Goal: Task Accomplishment & Management: Manage account settings

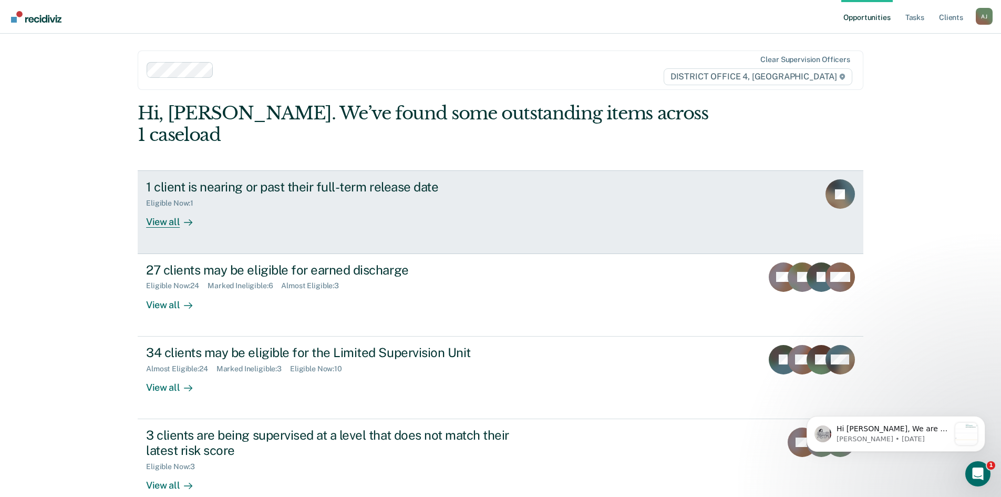
click at [189, 199] on div "Eligible Now : 1" at bounding box center [174, 203] width 56 height 9
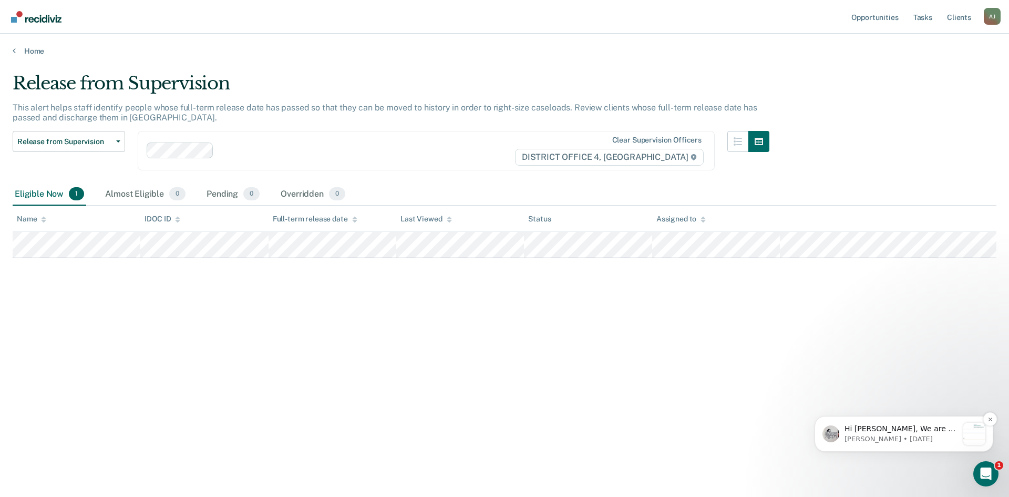
click at [903, 434] on p "[PERSON_NAME] • [DATE]" at bounding box center [901, 438] width 114 height 9
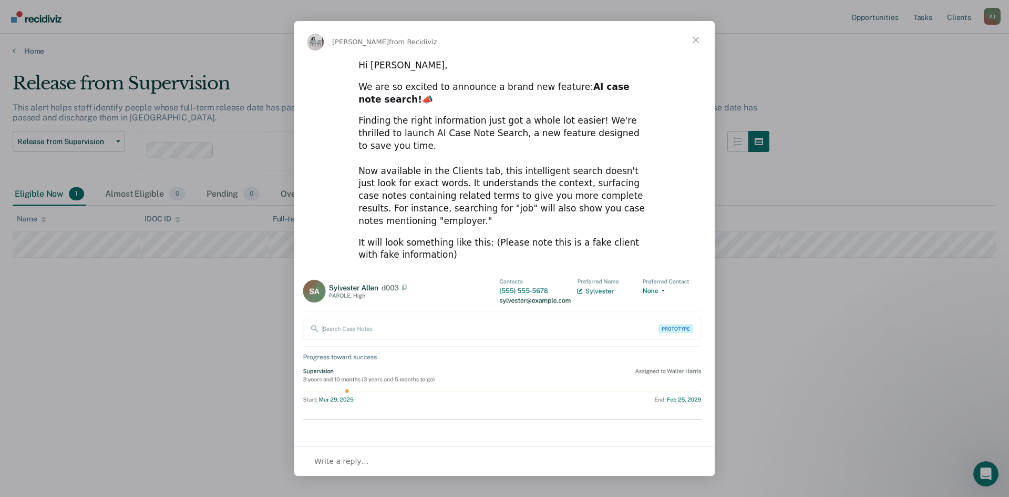
click at [697, 36] on span "Close" at bounding box center [696, 40] width 38 height 38
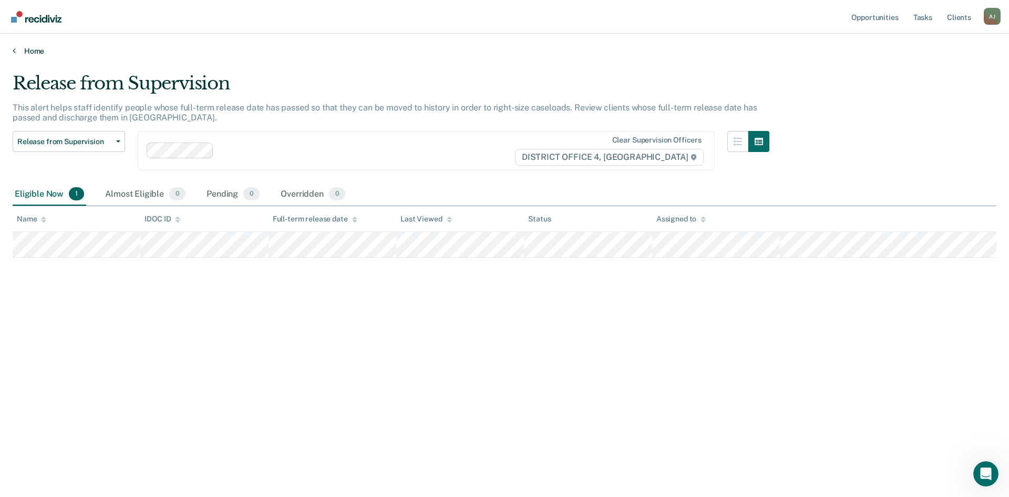
click at [35, 47] on link "Home" at bounding box center [505, 50] width 984 height 9
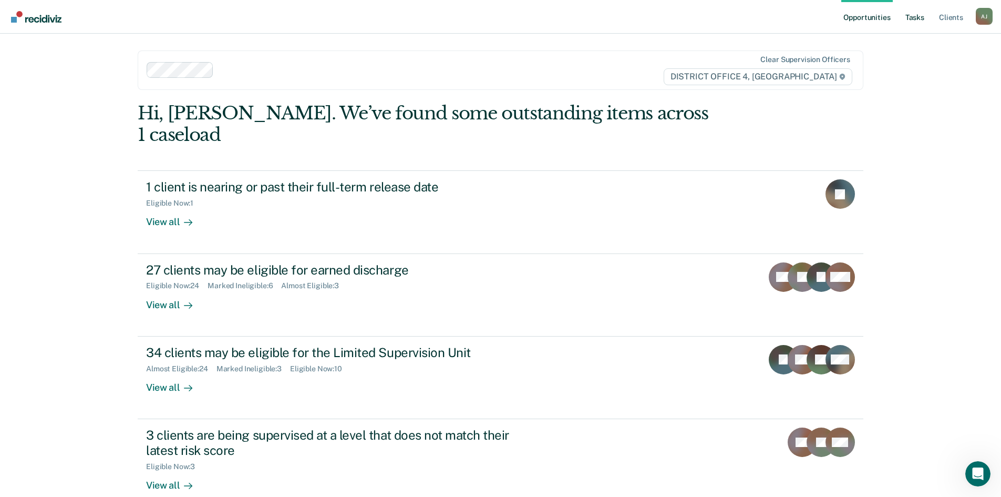
click at [919, 18] on link "Tasks" at bounding box center [914, 17] width 23 height 34
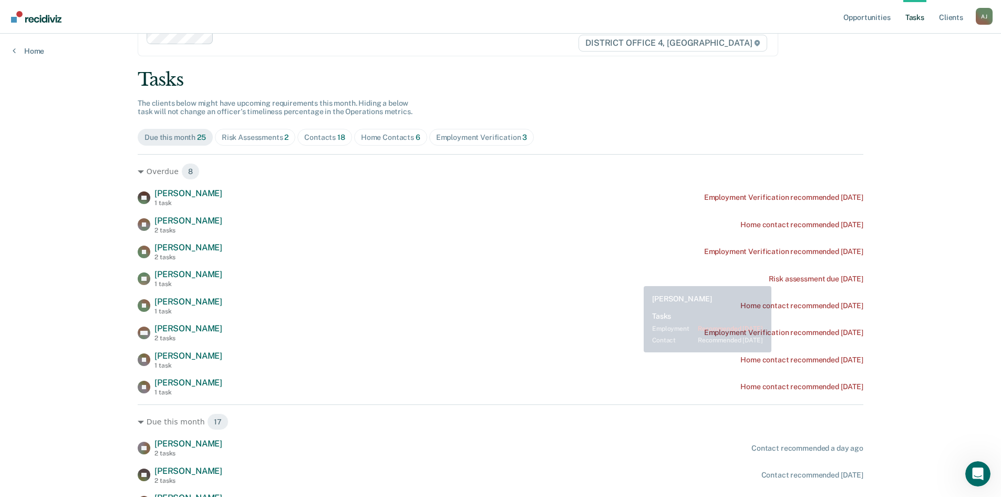
scroll to position [105, 0]
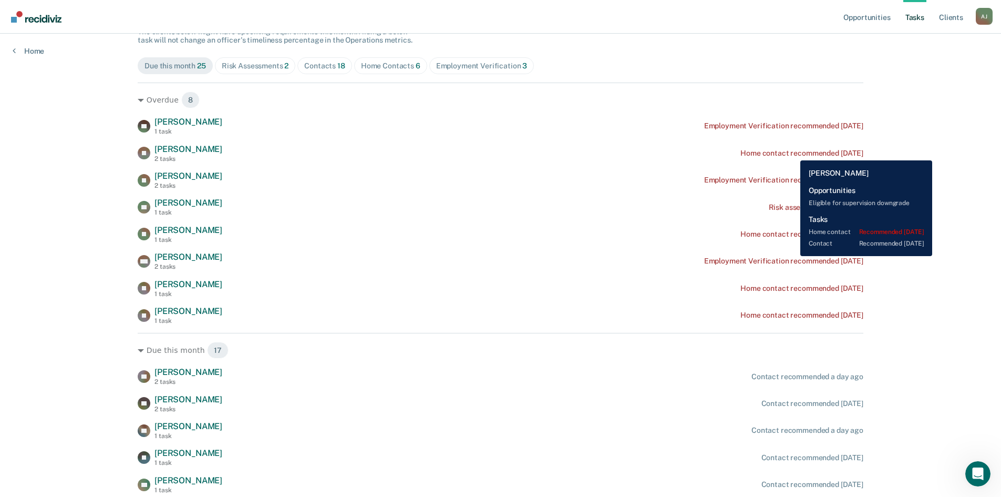
click at [792, 152] on div "Home contact recommended [DATE]" at bounding box center [801, 153] width 123 height 9
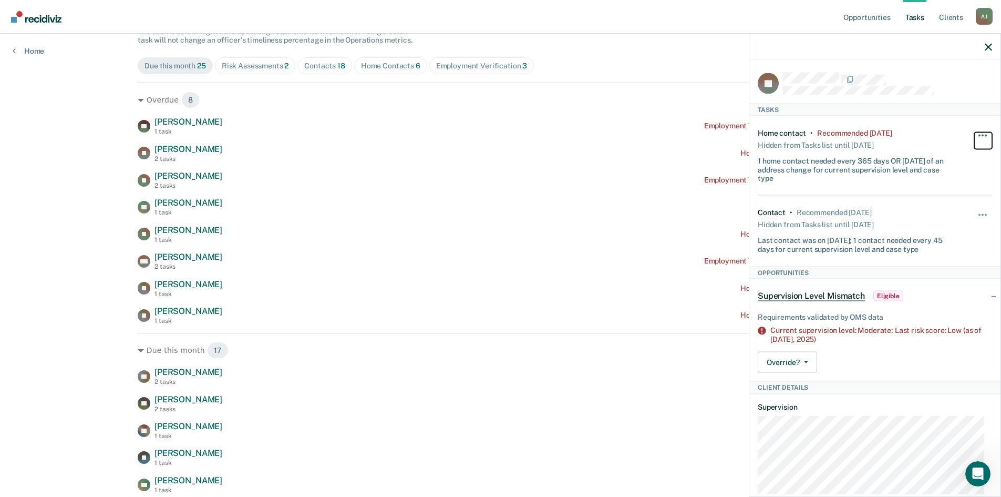
click at [974, 133] on button "button" at bounding box center [983, 140] width 18 height 17
click at [938, 186] on button "7 days" at bounding box center [954, 185] width 76 height 17
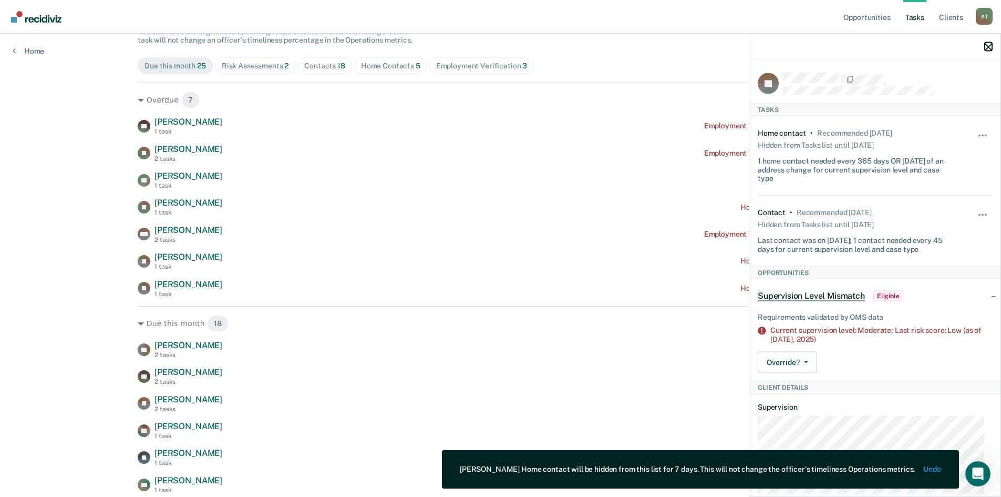
click at [986, 44] on icon "button" at bounding box center [988, 46] width 7 height 7
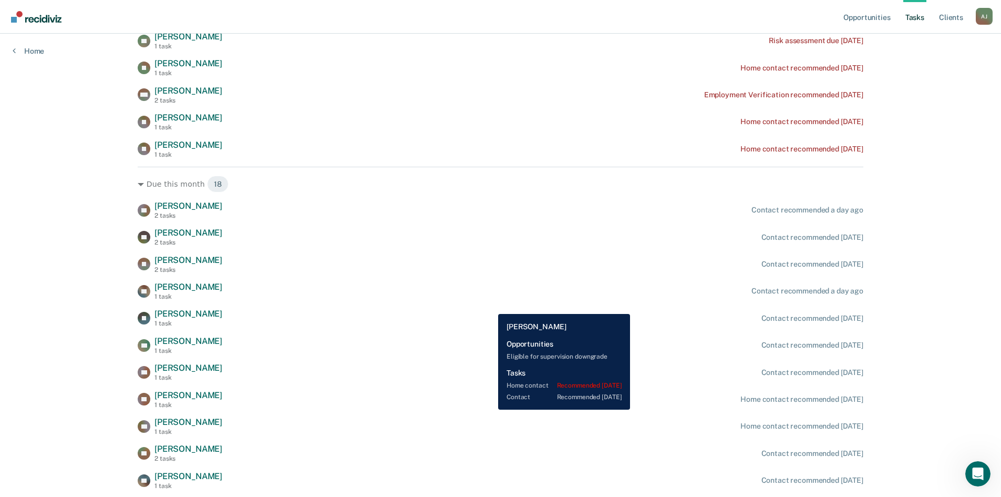
scroll to position [263, 0]
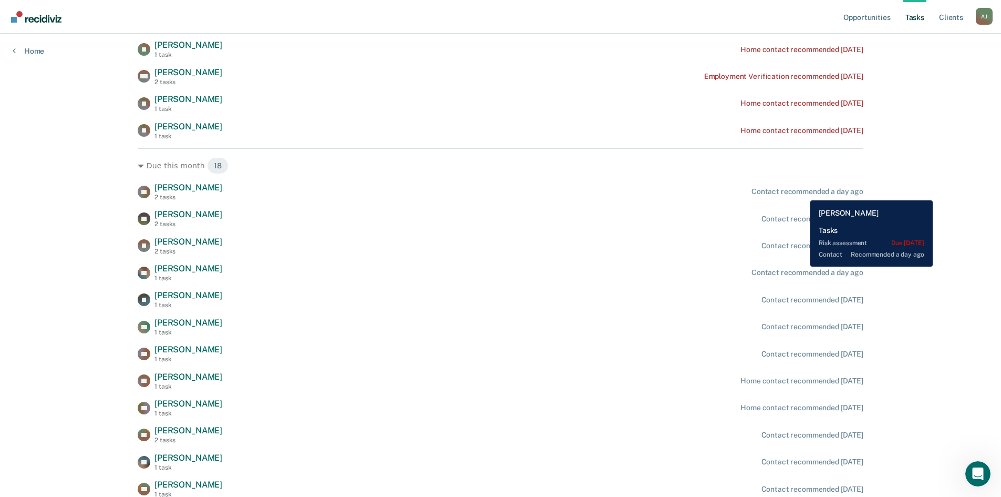
click at [802, 192] on div "Contact recommended a day ago" at bounding box center [807, 191] width 112 height 9
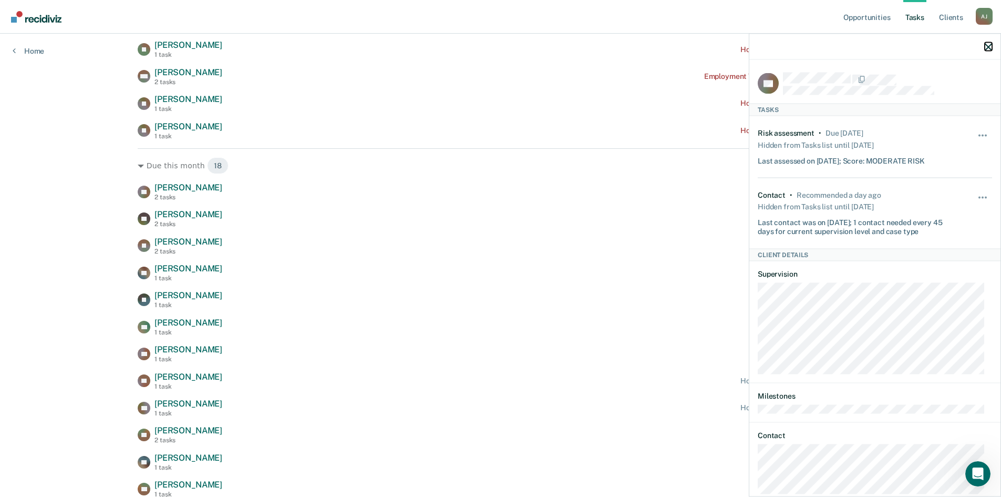
drag, startPoint x: 992, startPoint y: 45, endPoint x: 944, endPoint y: 61, distance: 50.0
click at [990, 45] on icon "button" at bounding box center [988, 46] width 7 height 7
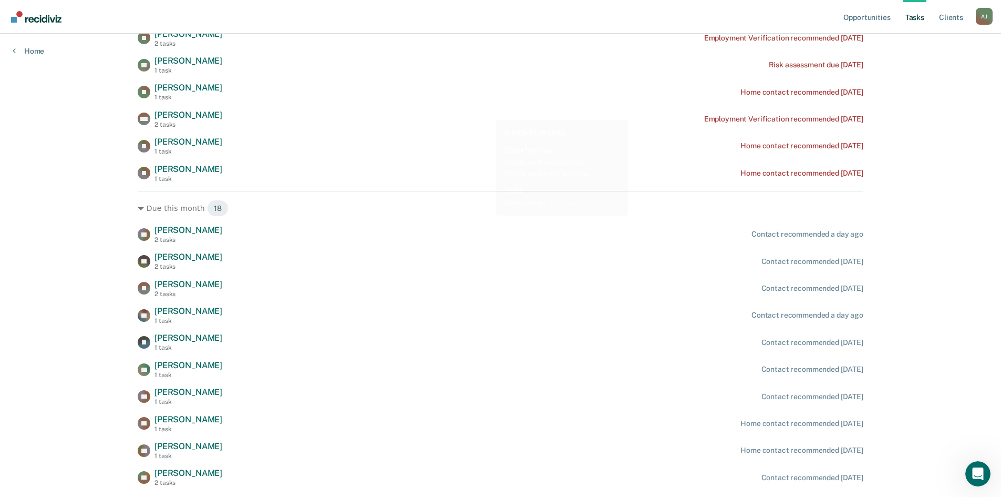
scroll to position [158, 0]
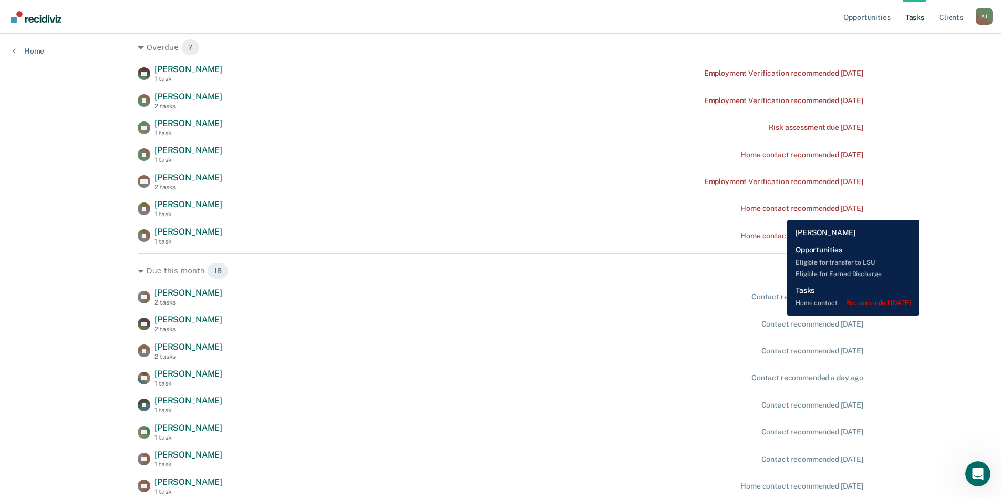
click at [779, 212] on div "Home contact recommended [DATE]" at bounding box center [801, 208] width 123 height 9
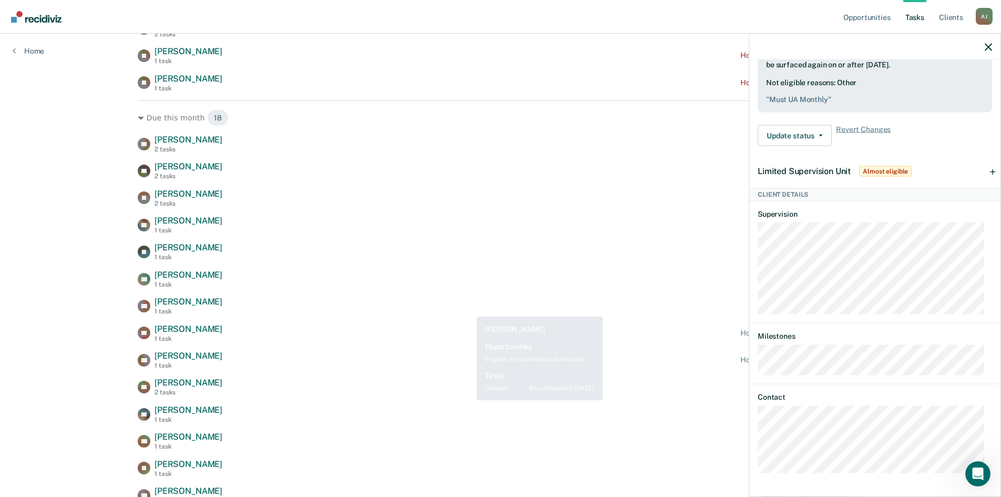
scroll to position [205, 0]
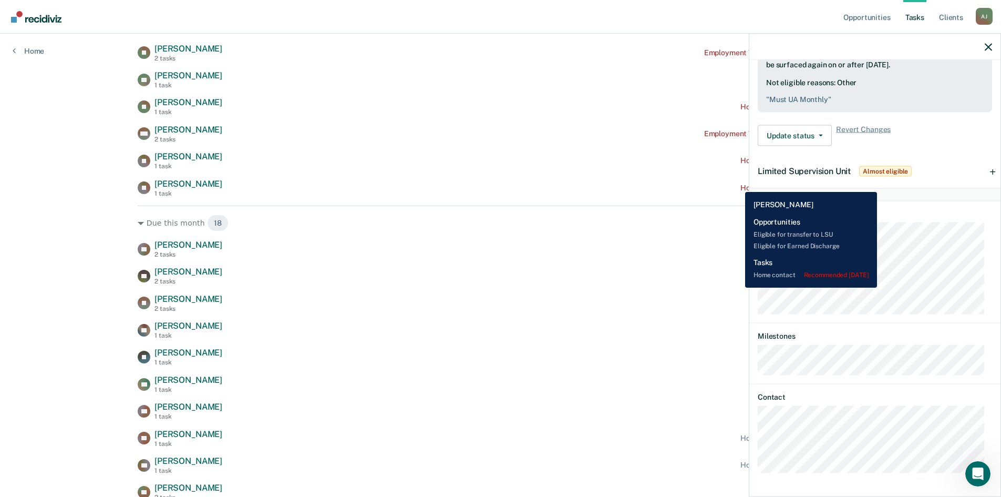
click at [740, 184] on div "Home contact recommended [DATE]" at bounding box center [801, 187] width 123 height 9
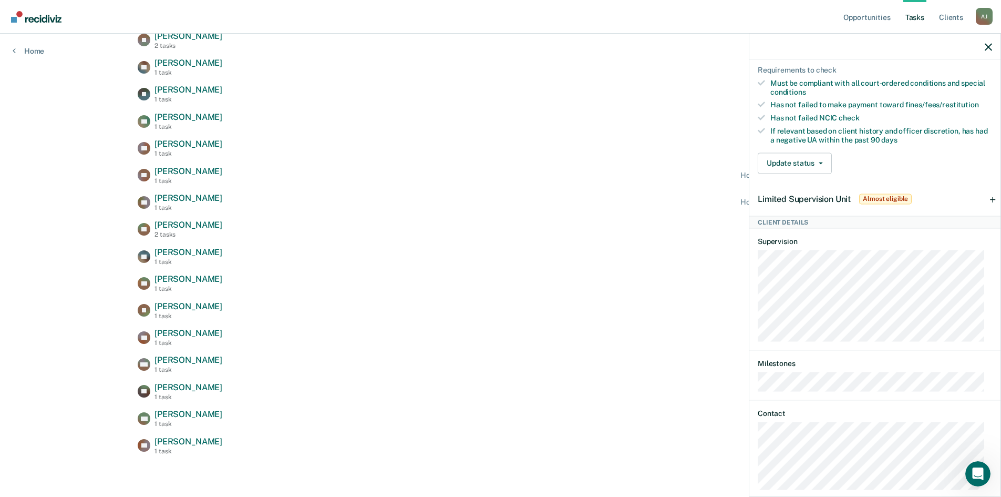
scroll to position [271, 0]
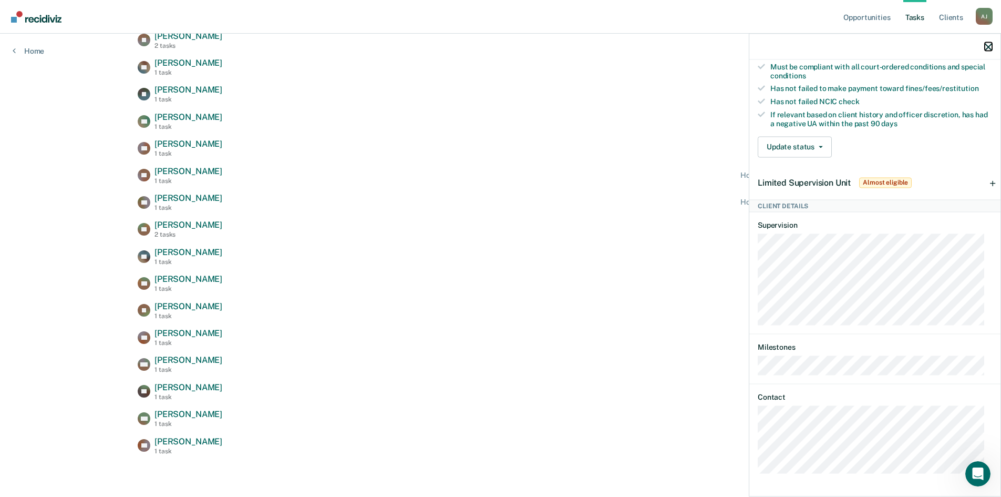
click at [990, 46] on icon "button" at bounding box center [988, 46] width 7 height 7
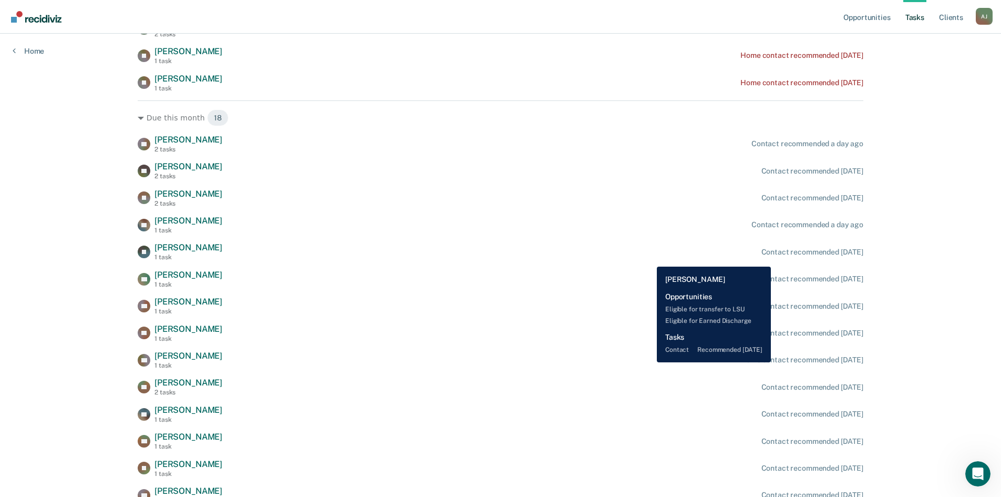
scroll to position [153, 0]
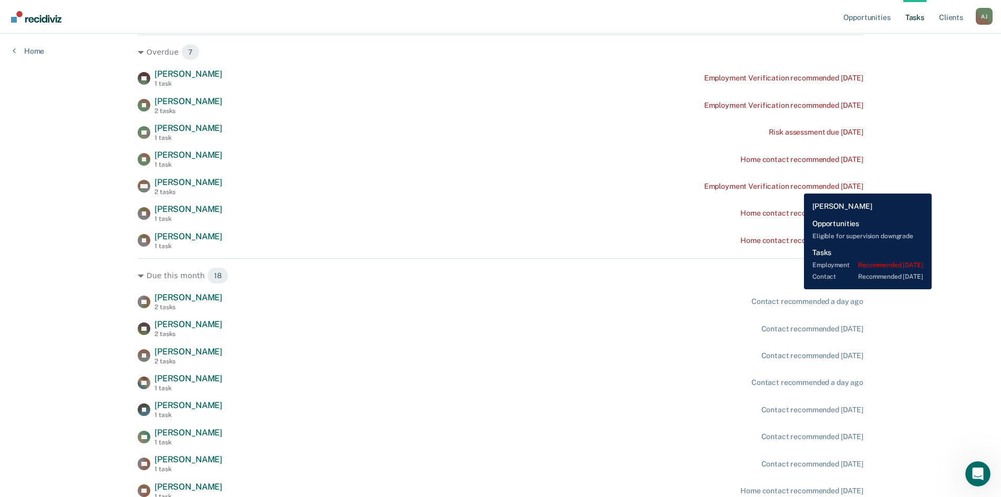
click at [796, 185] on div "Employment Verification recommended [DATE]" at bounding box center [783, 186] width 159 height 9
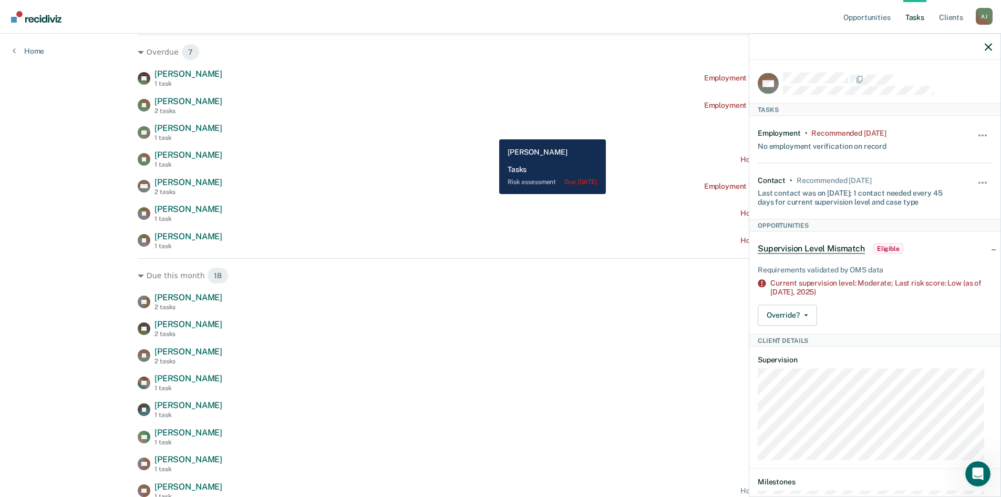
drag, startPoint x: 491, startPoint y: 131, endPoint x: 550, endPoint y: 146, distance: 60.2
click at [492, 131] on div "BT [PERSON_NAME] 1 task Risk assessment due [DATE]" at bounding box center [501, 132] width 726 height 18
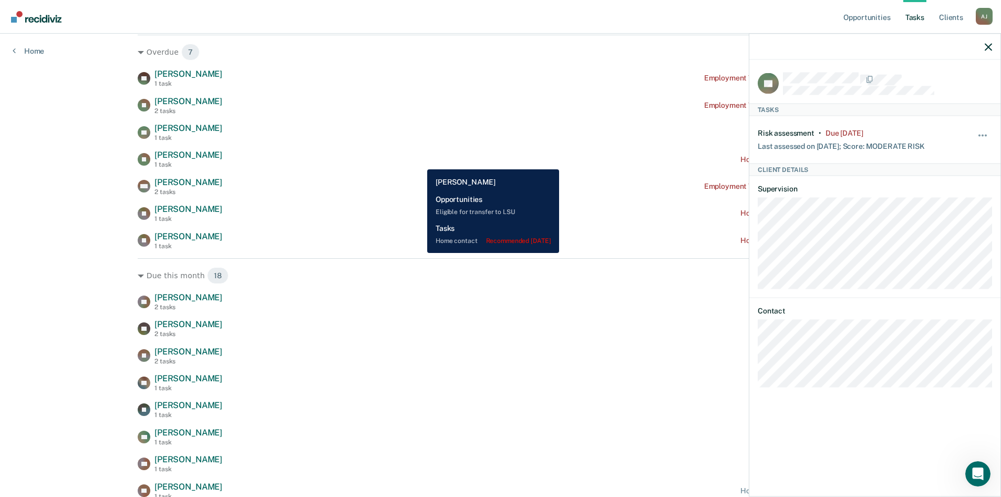
click at [418, 160] on div "[PERSON_NAME] [PERSON_NAME] 1 task Home contact recommended [DATE]" at bounding box center [501, 159] width 726 height 18
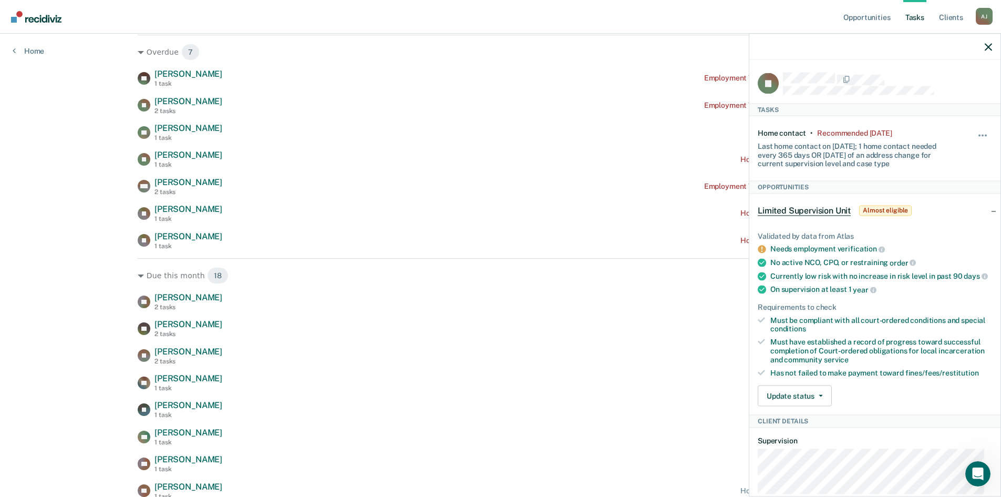
click at [981, 48] on div at bounding box center [874, 47] width 251 height 26
click at [986, 48] on icon "button" at bounding box center [988, 46] width 7 height 7
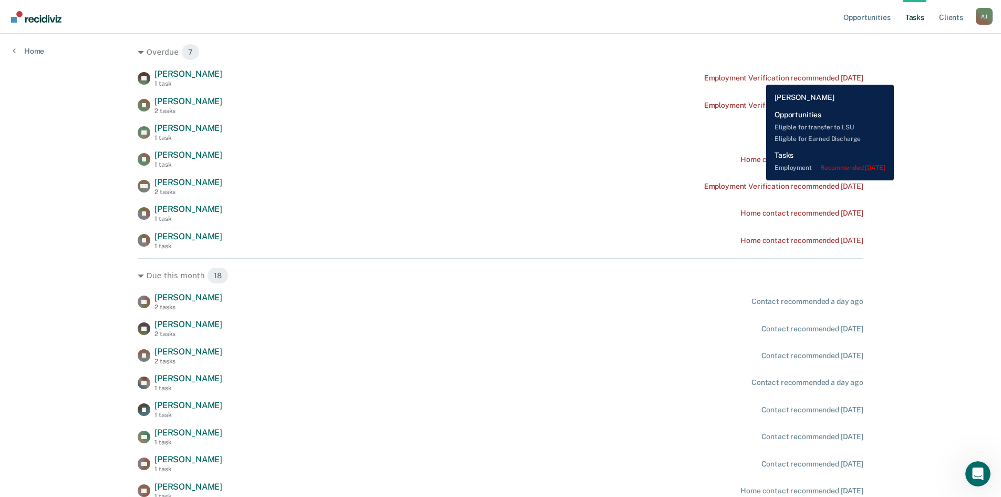
click at [758, 77] on div "Employment Verification recommended [DATE]" at bounding box center [783, 78] width 159 height 9
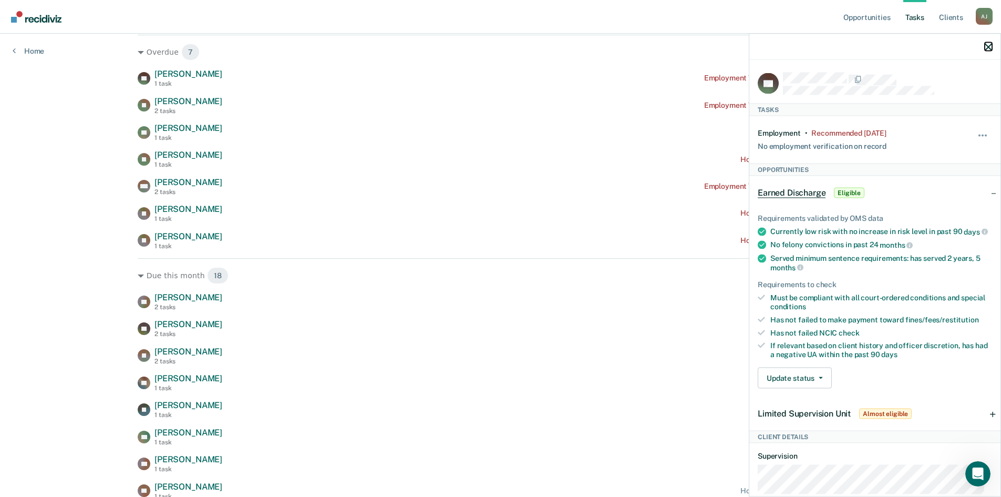
click at [986, 47] on icon "button" at bounding box center [988, 46] width 7 height 7
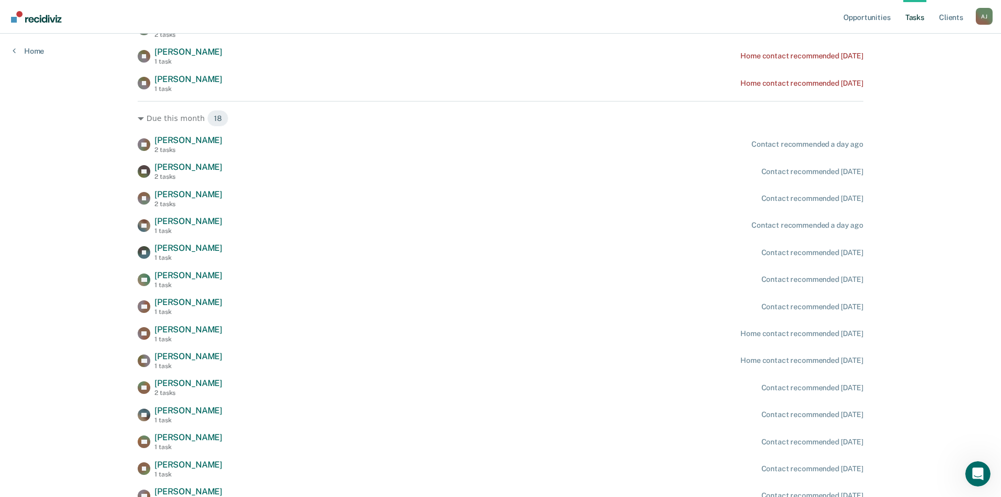
scroll to position [311, 0]
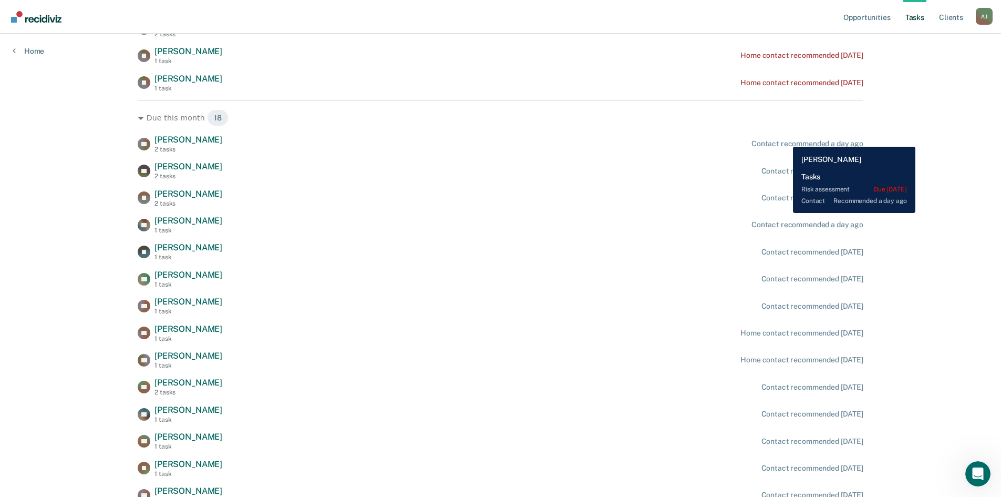
click at [785, 139] on div "ZR [PERSON_NAME] 2 tasks Contact recommended a day ago" at bounding box center [501, 144] width 726 height 18
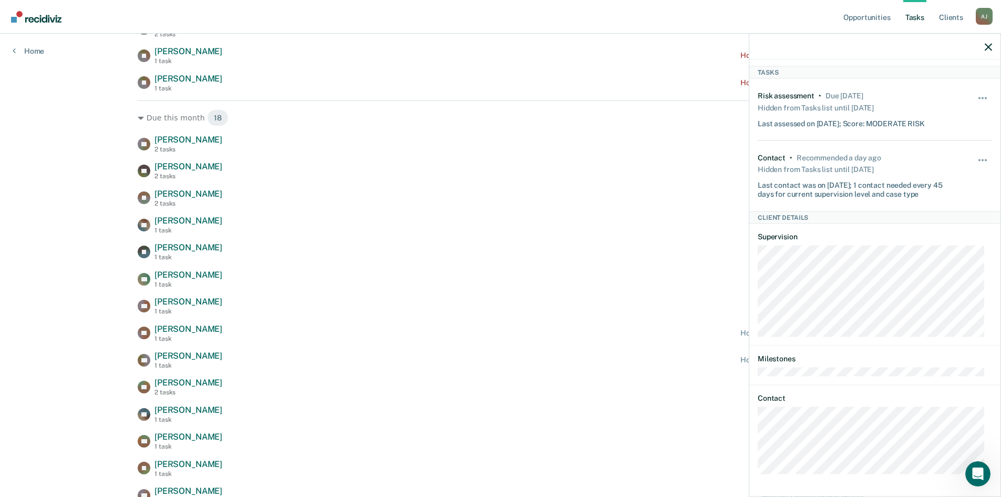
scroll to position [0, 0]
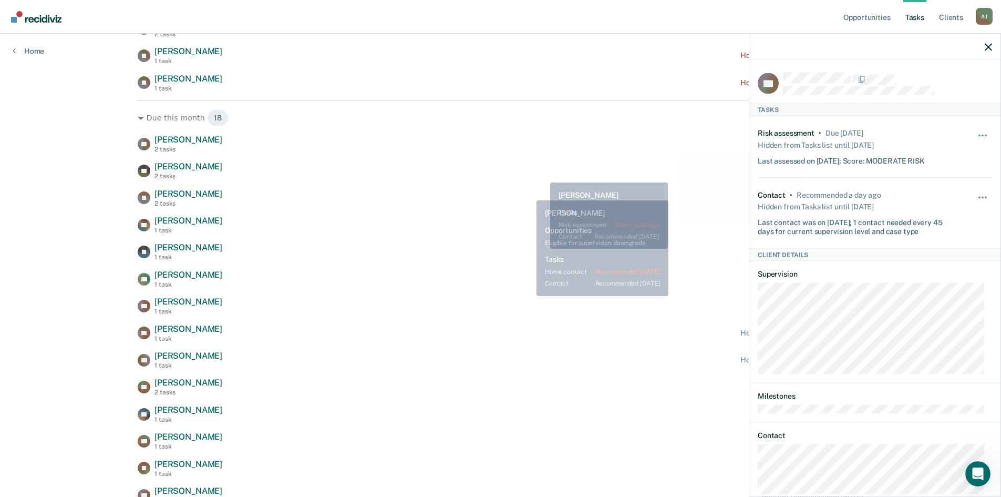
click at [529, 192] on div "JZ [PERSON_NAME] 2 tasks Contact recommended [DATE]" at bounding box center [501, 198] width 726 height 18
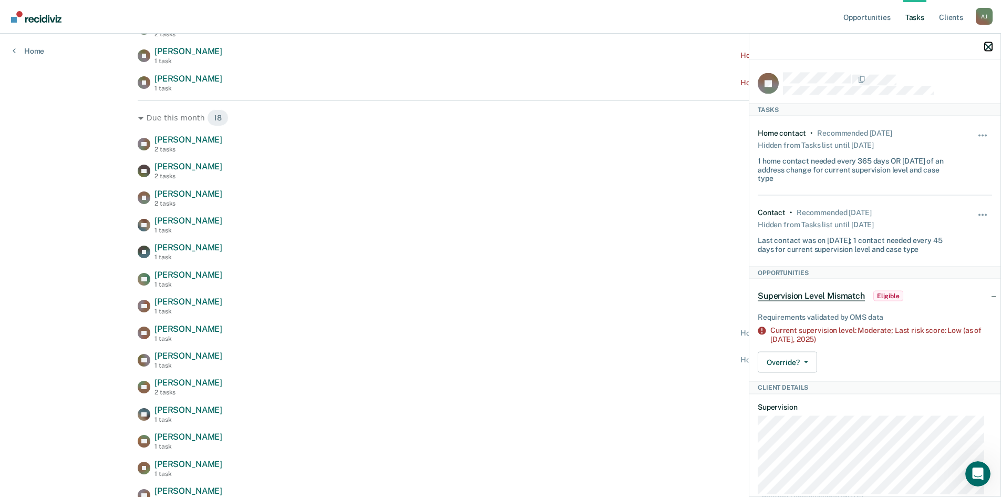
click at [988, 46] on icon "button" at bounding box center [988, 46] width 7 height 7
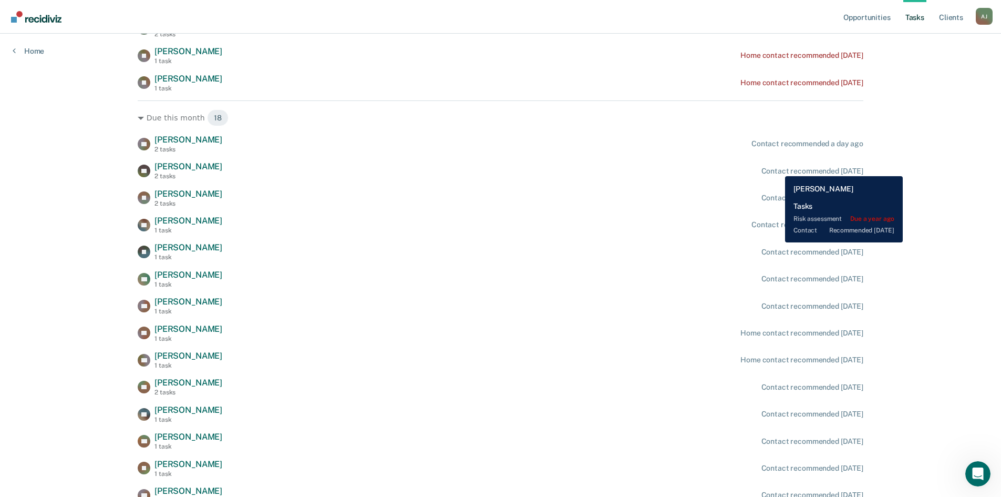
click at [777, 168] on div "Contact recommended [DATE]" at bounding box center [812, 171] width 102 height 9
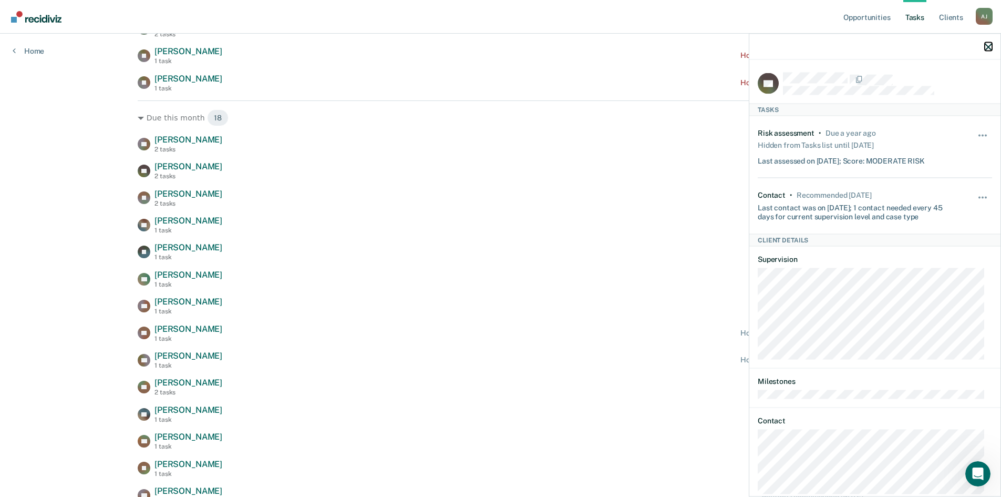
click at [989, 46] on icon "button" at bounding box center [988, 46] width 7 height 7
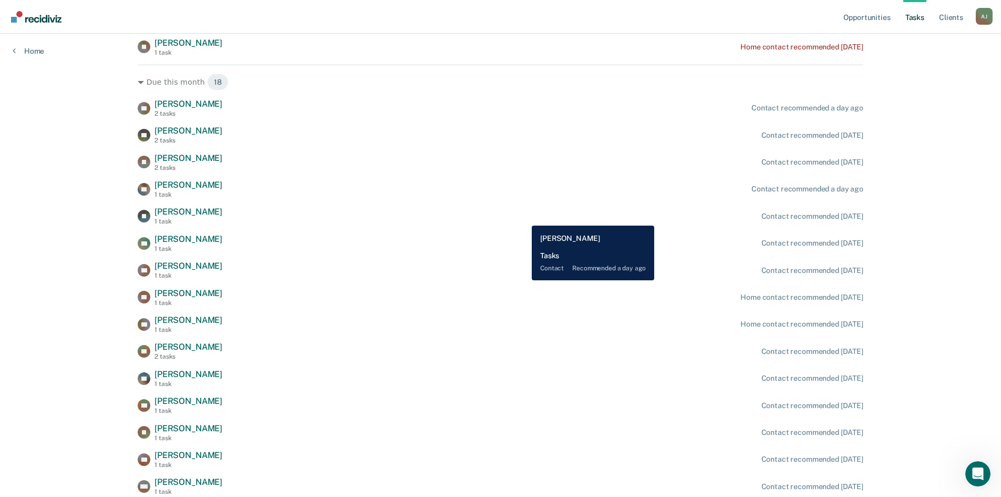
scroll to position [363, 0]
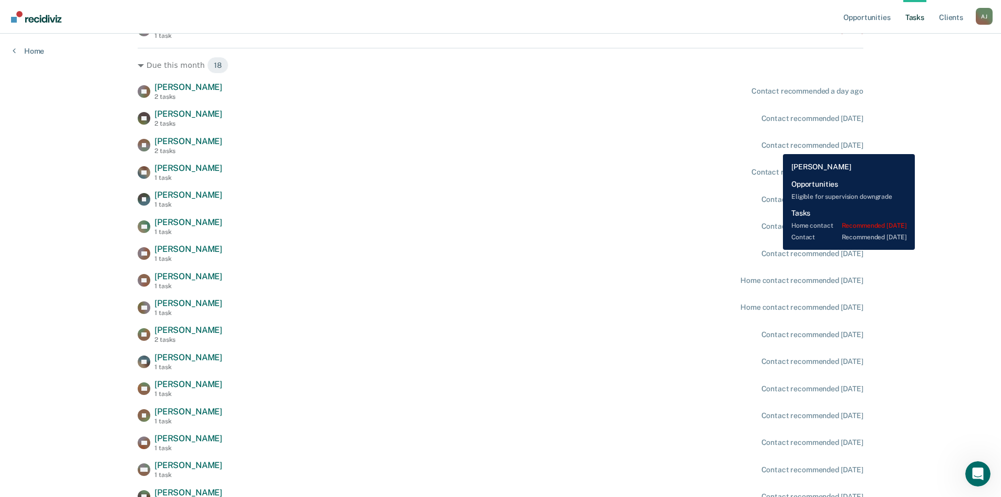
click at [775, 144] on div "Contact recommended [DATE]" at bounding box center [812, 145] width 102 height 9
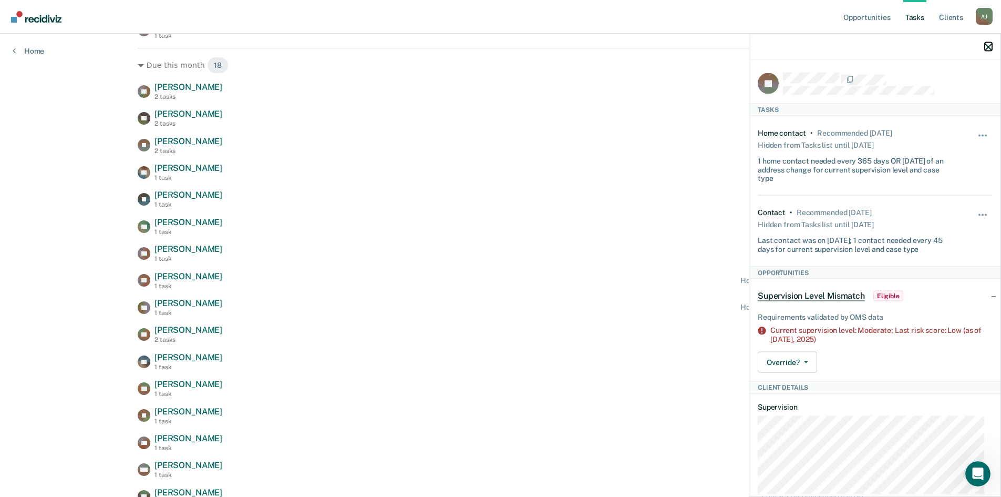
click at [991, 48] on icon "button" at bounding box center [988, 46] width 7 height 7
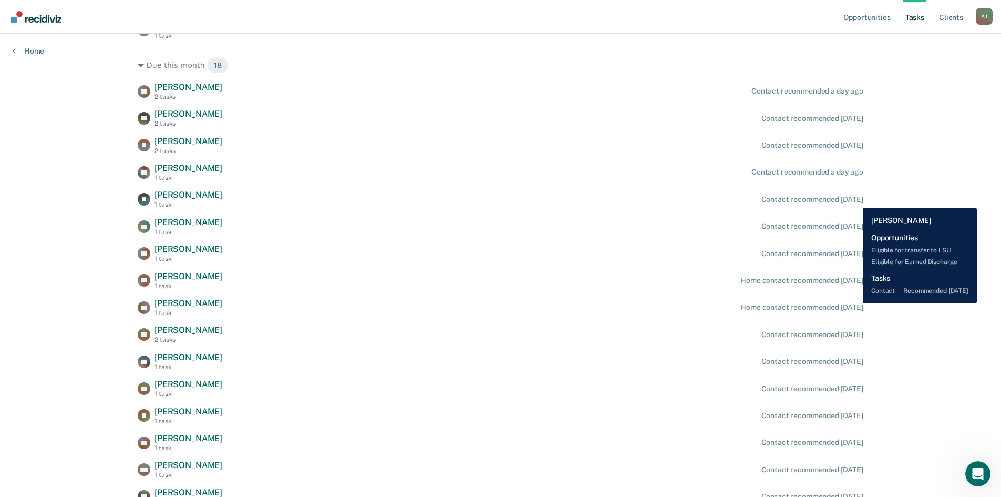
click at [855, 200] on div "Contact recommended [DATE]" at bounding box center [812, 199] width 102 height 9
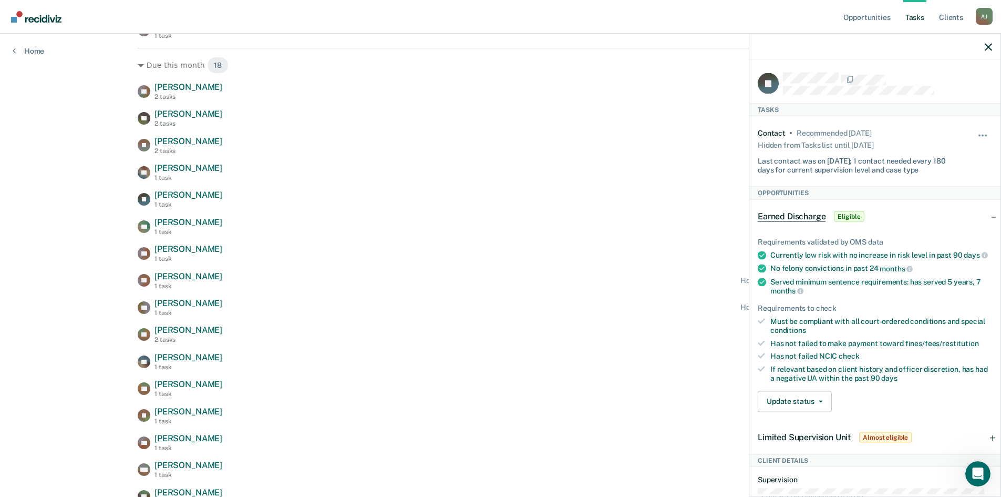
click at [692, 131] on div "ZR [PERSON_NAME] 2 tasks Contact recommended a day ago KP [PERSON_NAME] 2 tasks…" at bounding box center [501, 321] width 726 height 478
click at [989, 47] on icon "button" at bounding box center [988, 46] width 7 height 7
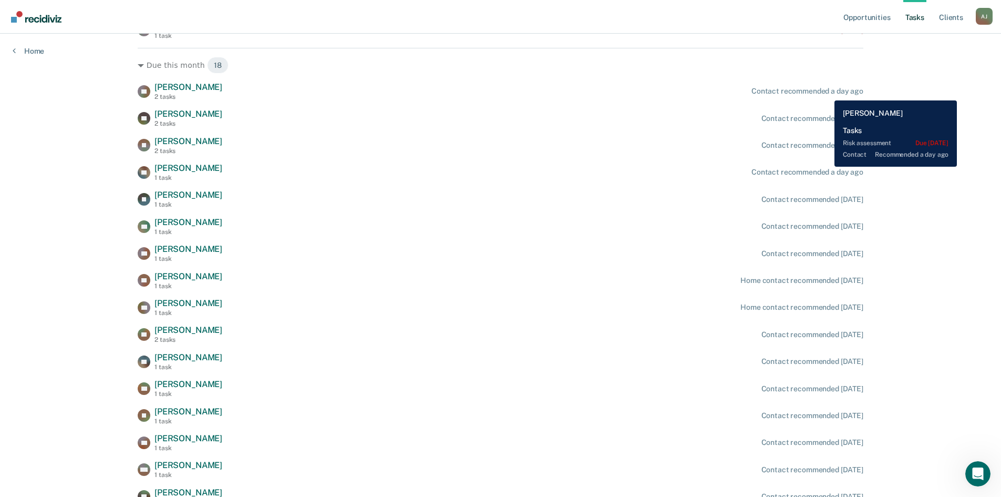
click at [827, 92] on div "Contact recommended a day ago" at bounding box center [807, 91] width 112 height 9
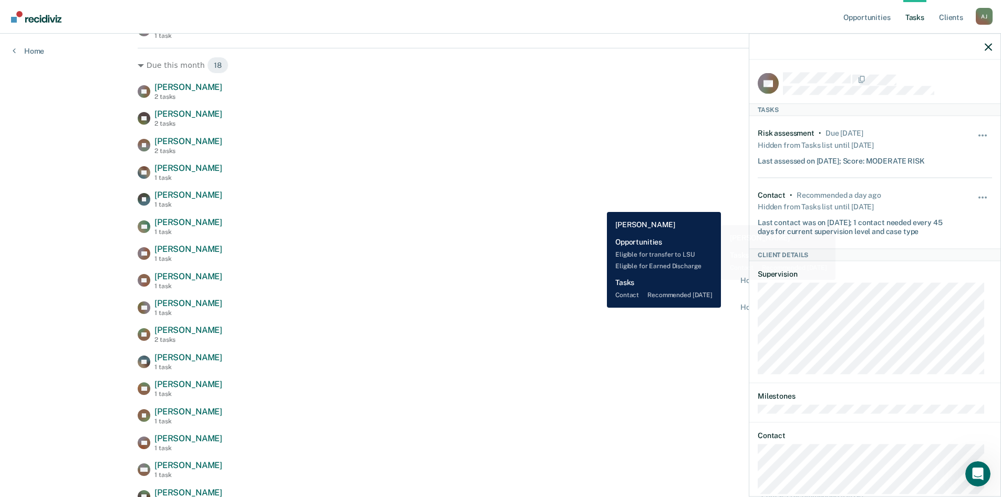
click at [600, 204] on div "EI [PERSON_NAME] 1 task Contact recommended [DATE]" at bounding box center [501, 199] width 726 height 18
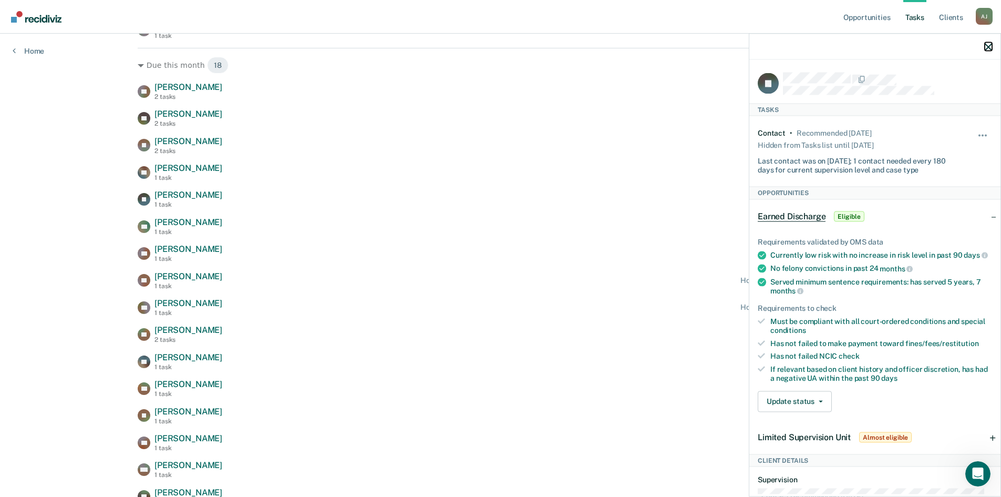
click at [991, 43] on icon "button" at bounding box center [988, 46] width 7 height 7
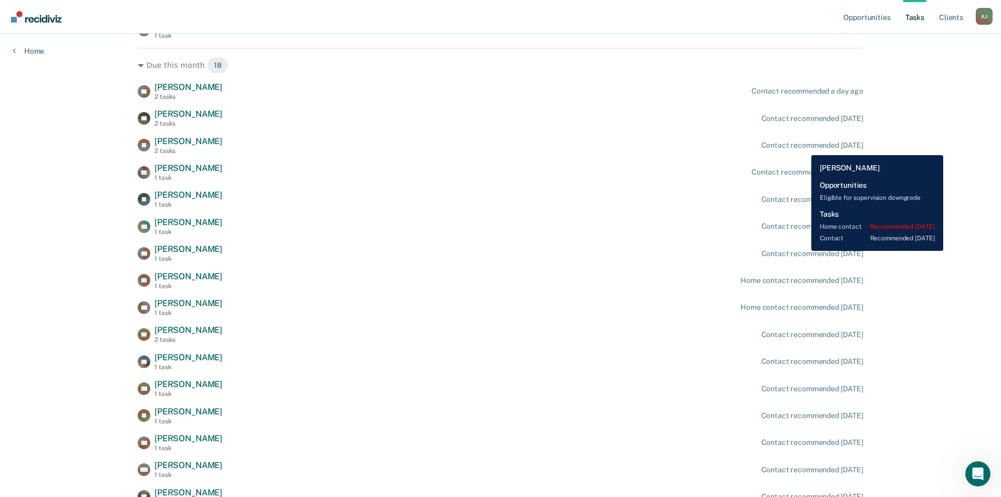
click at [804, 147] on div "Contact recommended [DATE]" at bounding box center [812, 145] width 102 height 9
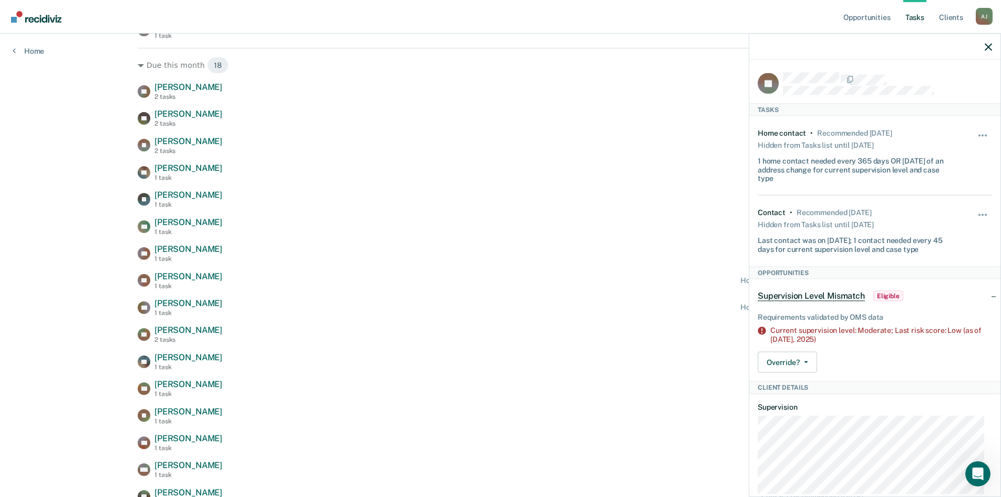
click at [993, 44] on div at bounding box center [874, 47] width 251 height 26
click at [987, 40] on div at bounding box center [874, 47] width 251 height 26
click at [987, 46] on icon "button" at bounding box center [988, 46] width 7 height 7
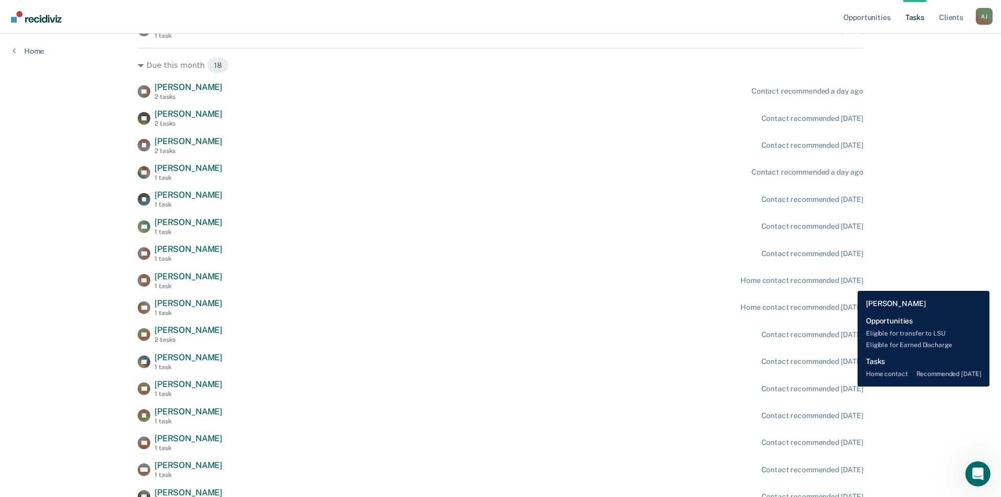
click at [850, 283] on div "Home contact recommended [DATE]" at bounding box center [801, 280] width 123 height 9
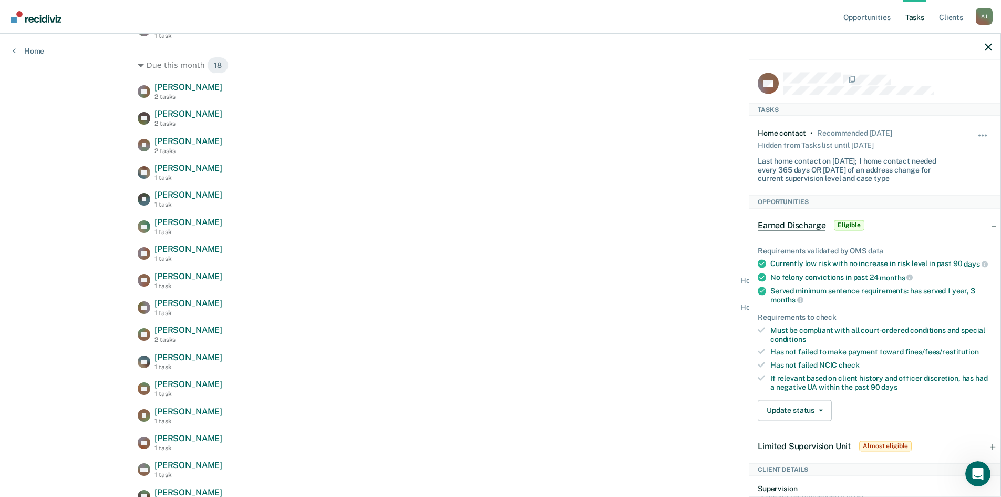
scroll to position [260, 0]
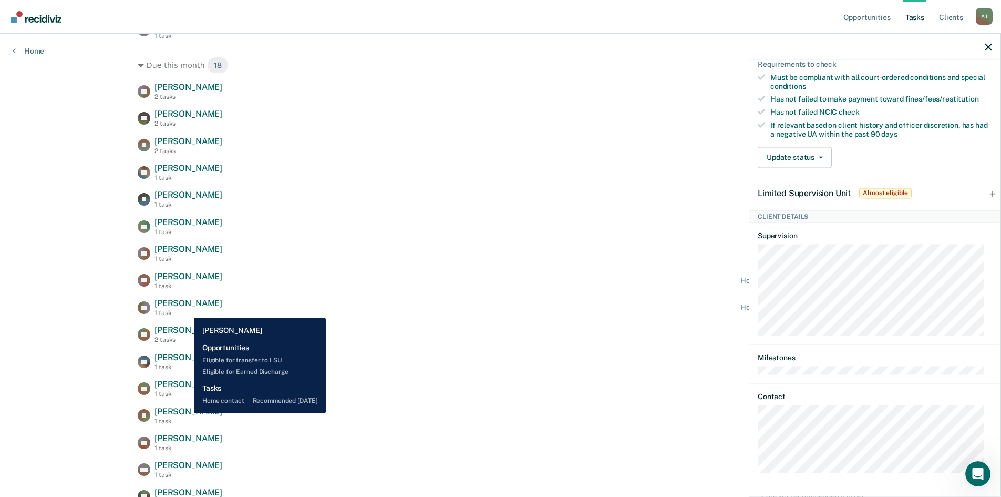
click at [186, 310] on div "1 task" at bounding box center [188, 312] width 68 height 7
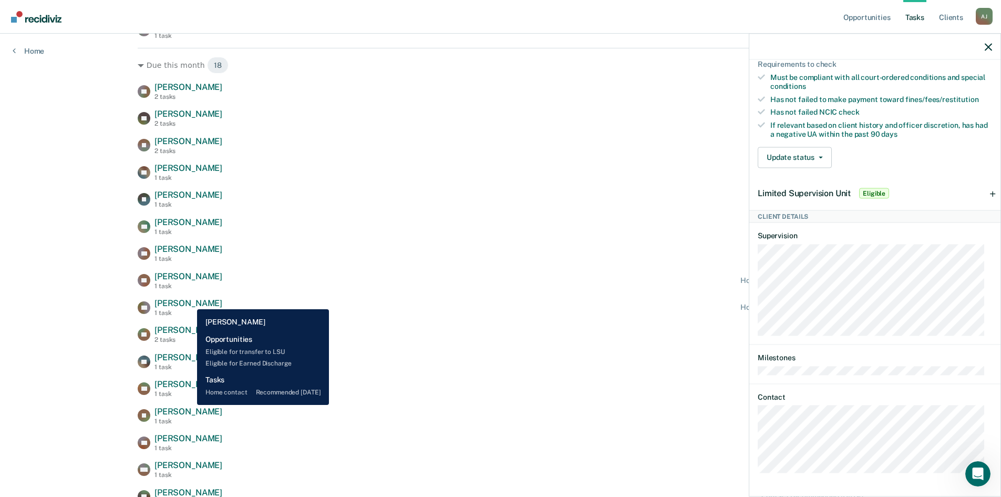
click at [189, 301] on span "[PERSON_NAME]" at bounding box center [188, 303] width 68 height 10
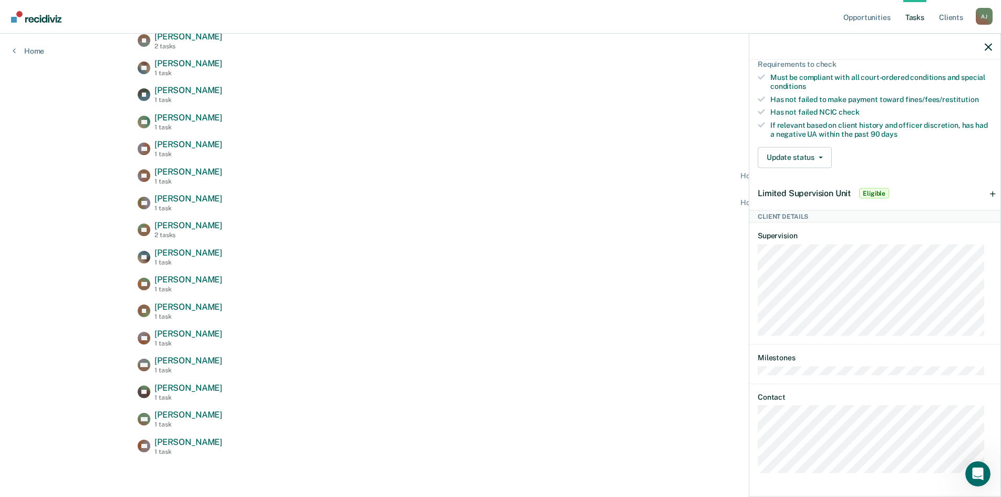
scroll to position [468, 0]
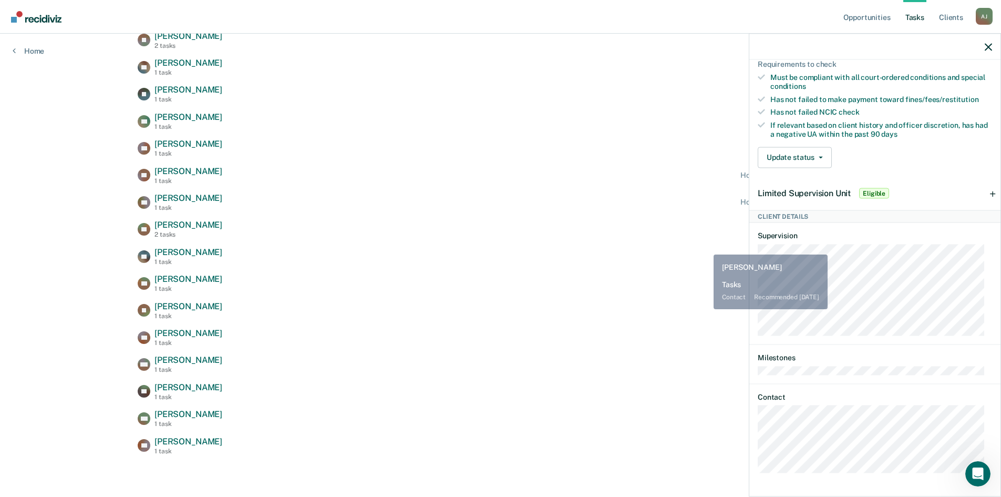
drag, startPoint x: 673, startPoint y: 240, endPoint x: 692, endPoint y: 242, distance: 19.5
click at [673, 240] on div "ZR [PERSON_NAME] 2 tasks Contact recommended a day ago KP [PERSON_NAME] 2 tasks…" at bounding box center [501, 216] width 726 height 478
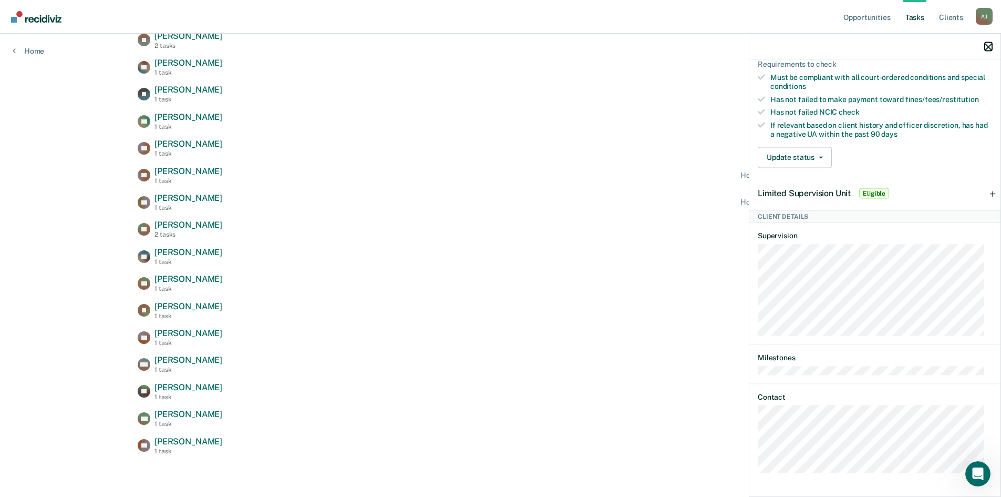
click at [987, 46] on icon "button" at bounding box center [988, 46] width 7 height 7
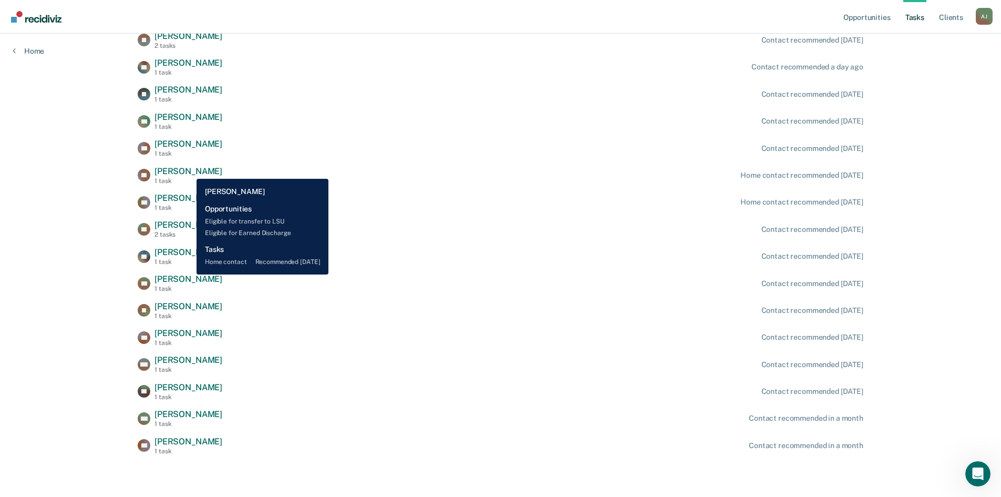
click at [189, 171] on span "[PERSON_NAME]" at bounding box center [188, 171] width 68 height 10
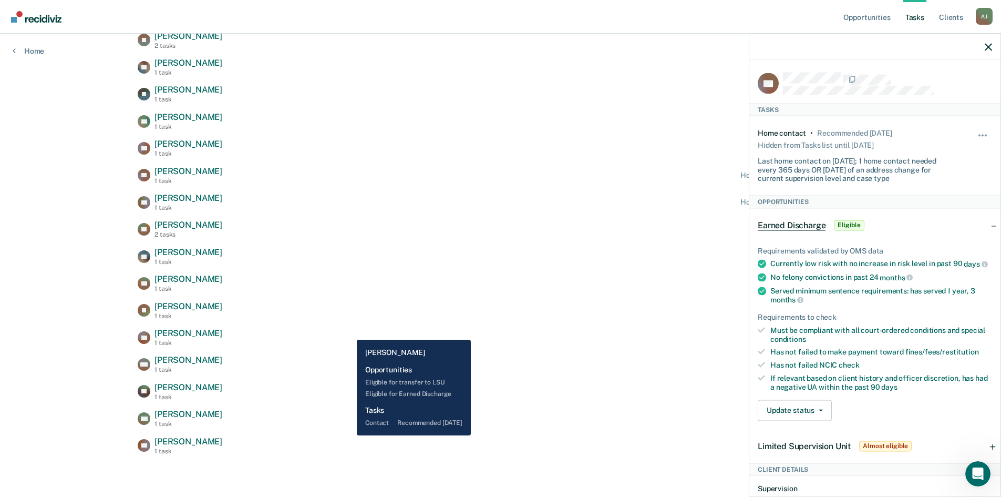
click at [375, 314] on div "JS [PERSON_NAME] 1 task Contact recommended [DATE]" at bounding box center [501, 310] width 726 height 18
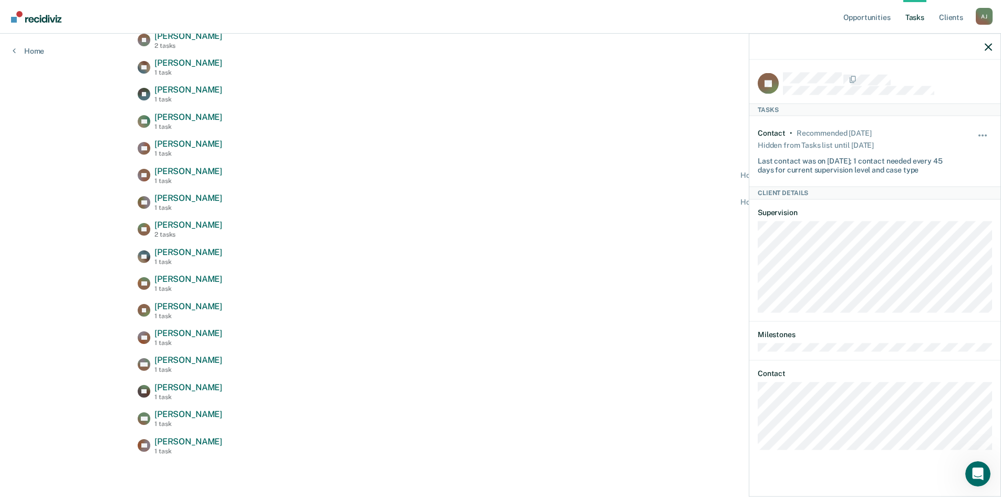
click at [987, 41] on div at bounding box center [874, 47] width 251 height 26
click at [992, 47] on div at bounding box center [874, 47] width 251 height 26
click at [989, 46] on icon "button" at bounding box center [988, 46] width 7 height 7
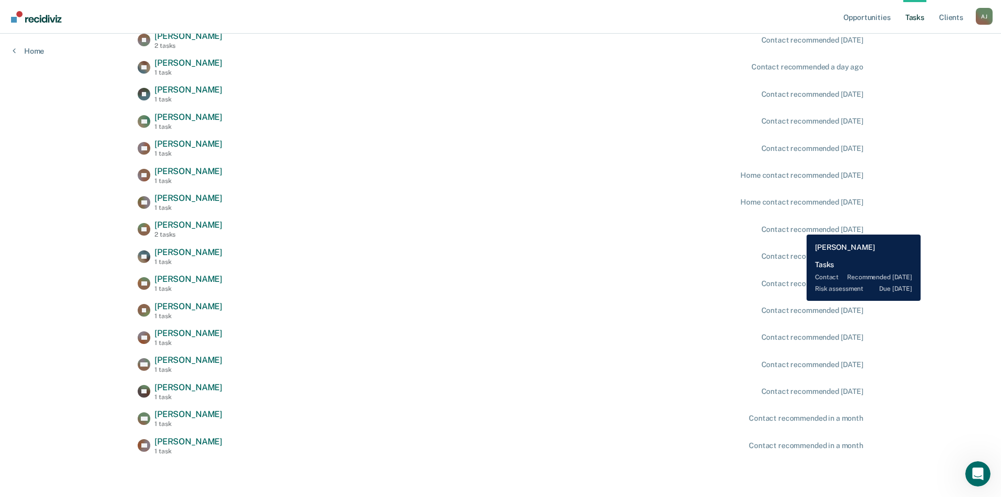
click at [799, 226] on div "Contact recommended [DATE]" at bounding box center [812, 229] width 102 height 9
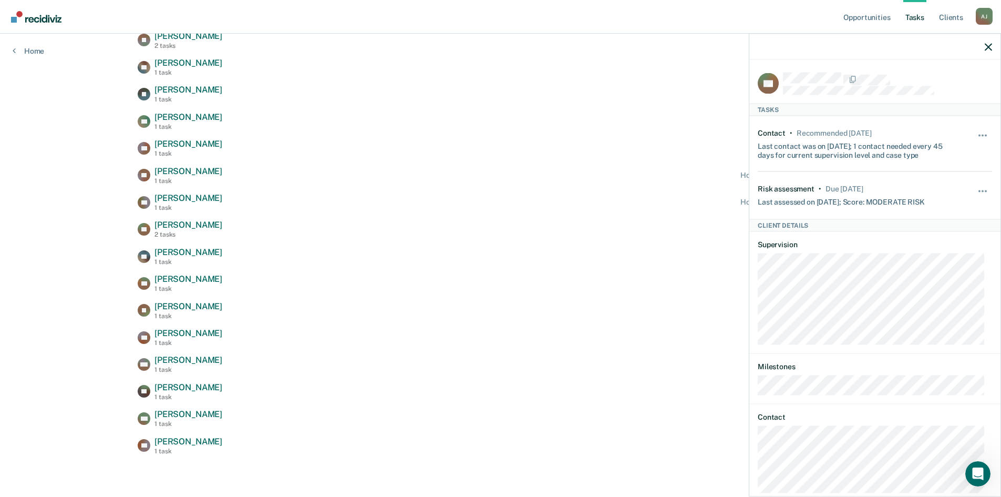
click at [582, 255] on div "[PERSON_NAME] [PERSON_NAME] 1 task Contact recommended [DATE]" at bounding box center [501, 256] width 726 height 18
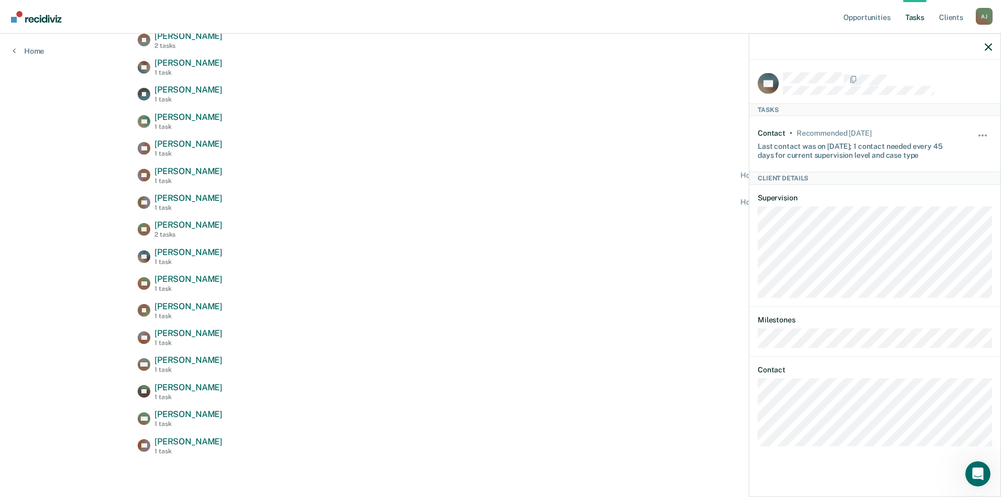
click at [992, 45] on div at bounding box center [874, 47] width 251 height 26
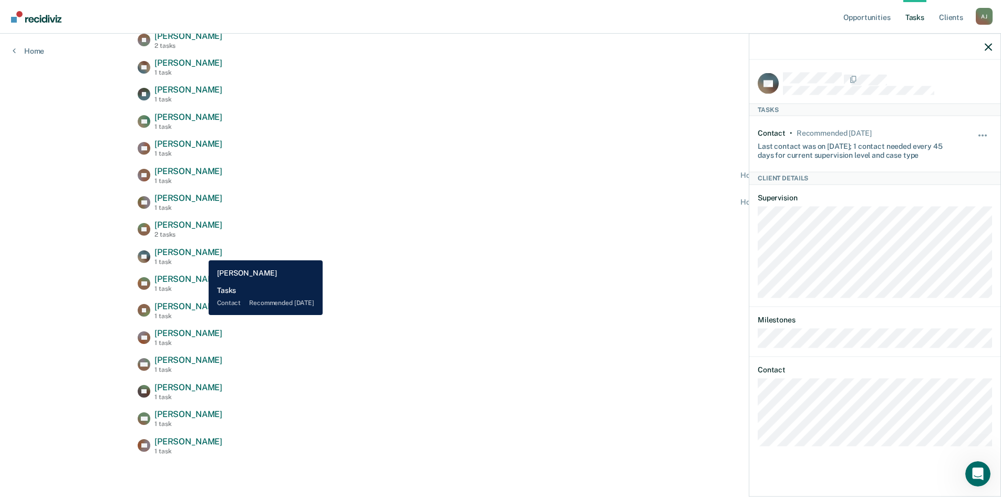
click at [201, 252] on span "[PERSON_NAME]" at bounding box center [188, 252] width 68 height 10
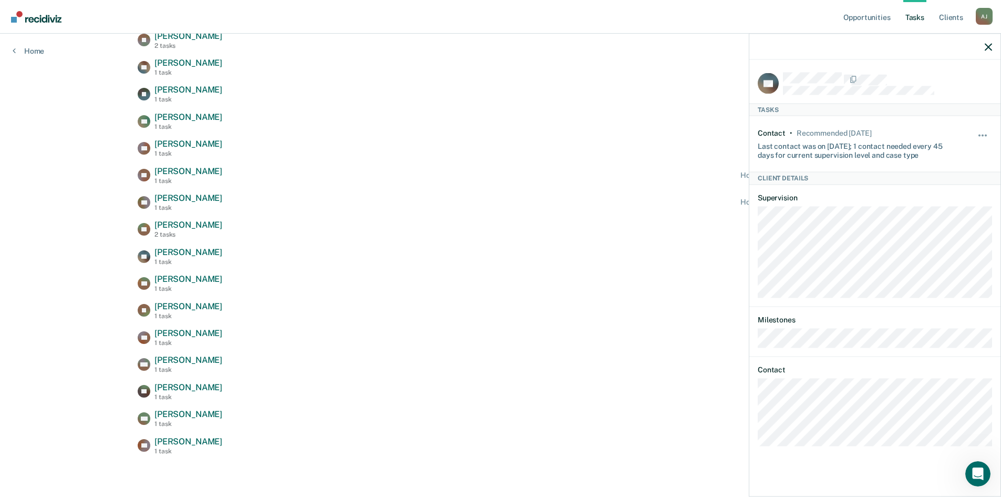
click at [993, 45] on div at bounding box center [874, 47] width 251 height 26
click at [989, 45] on icon "button" at bounding box center [988, 46] width 7 height 7
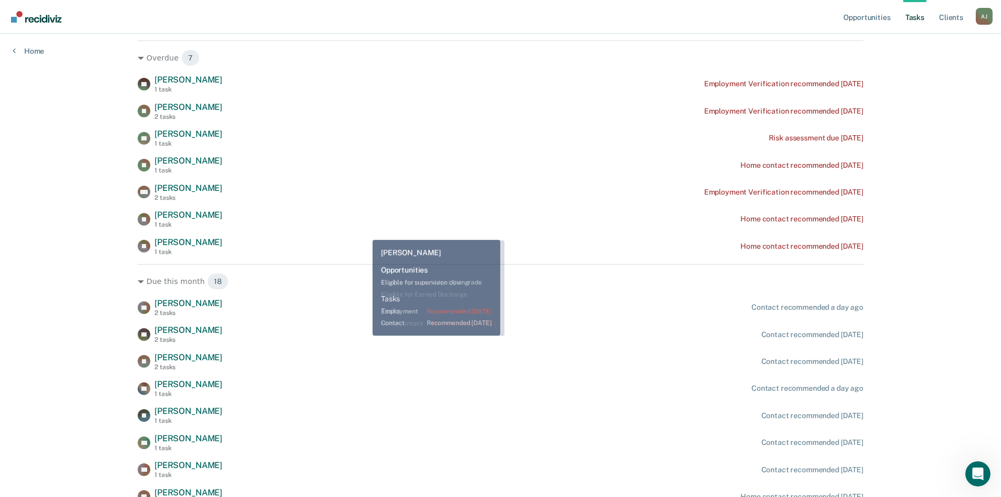
scroll to position [210, 0]
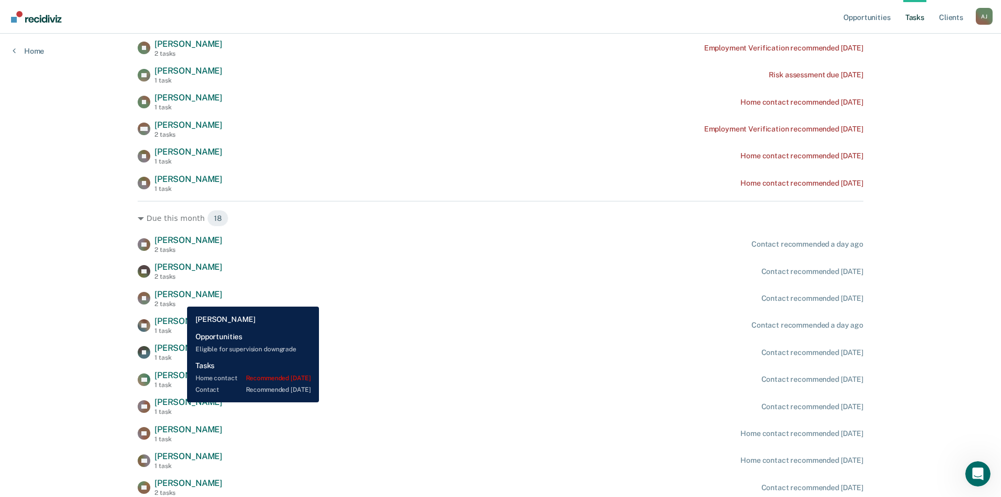
click at [179, 295] on span "[PERSON_NAME]" at bounding box center [188, 294] width 68 height 10
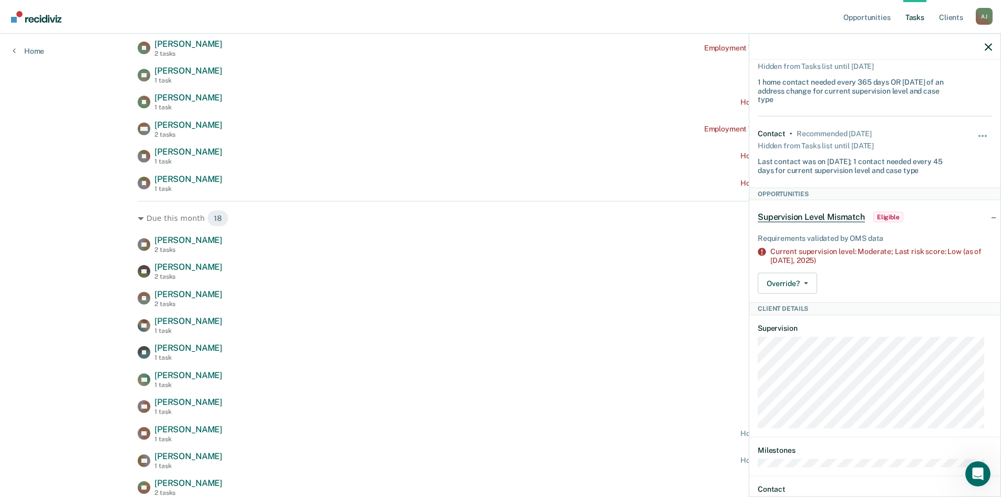
scroll to position [170, 0]
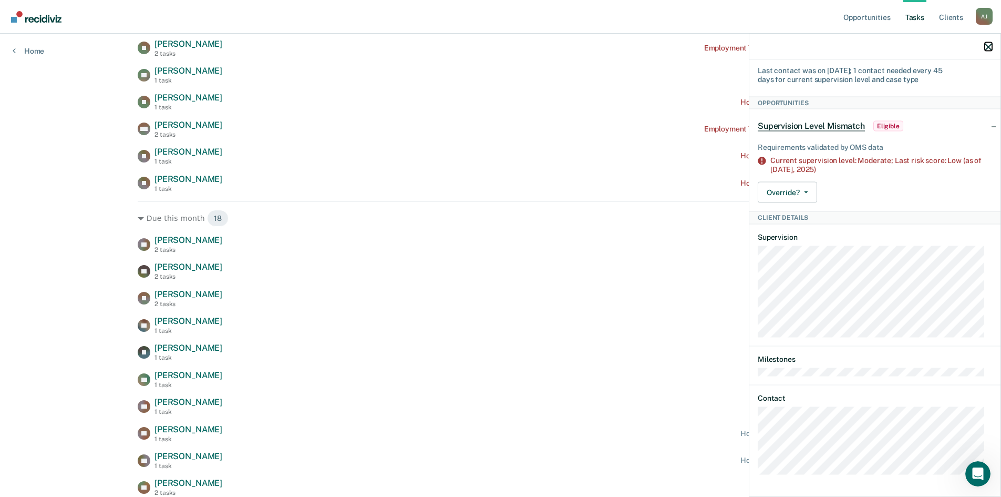
click at [991, 50] on icon "button" at bounding box center [988, 46] width 7 height 7
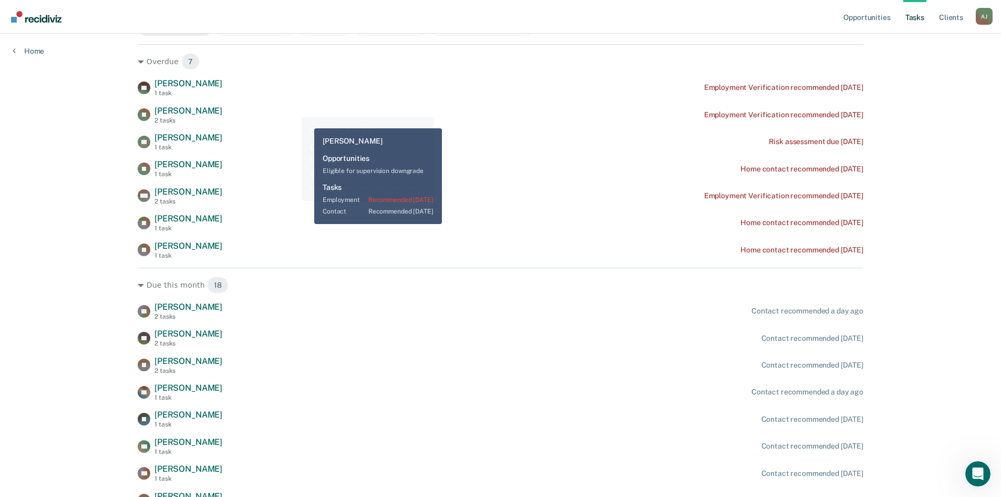
scroll to position [53, 0]
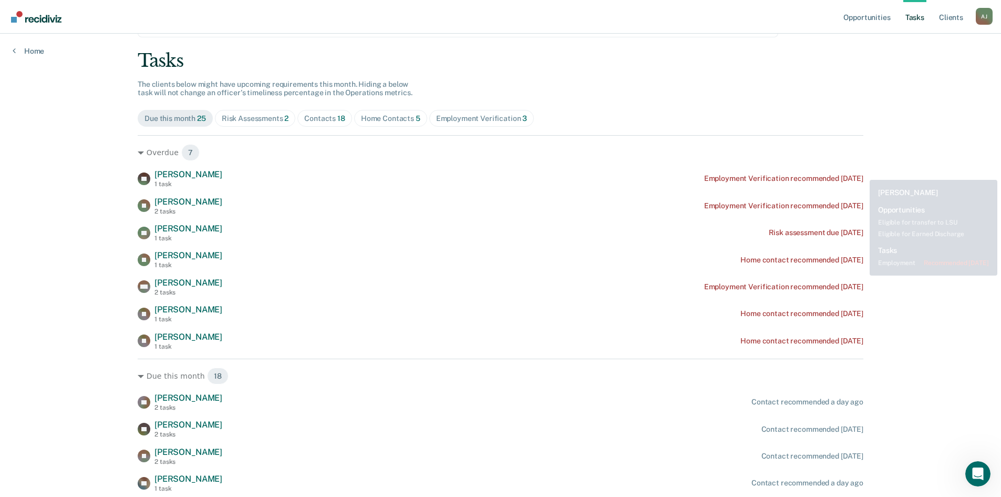
click at [925, 168] on div "Opportunities Tasks Client s [PERSON_NAME] [PERSON_NAME] Profile How it works L…" at bounding box center [500, 429] width 1001 height 965
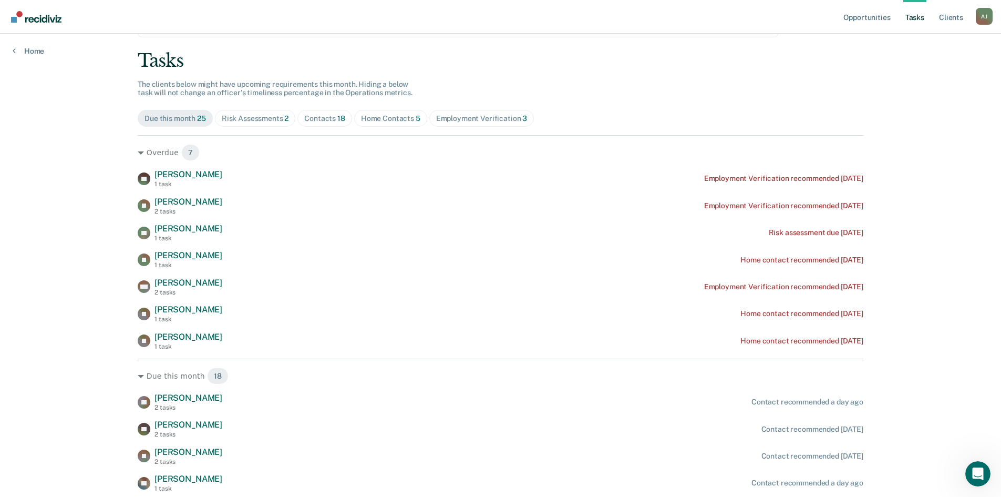
click at [909, 36] on div "Opportunities Tasks Client s [PERSON_NAME] [PERSON_NAME] Profile How it works L…" at bounding box center [500, 429] width 1001 height 965
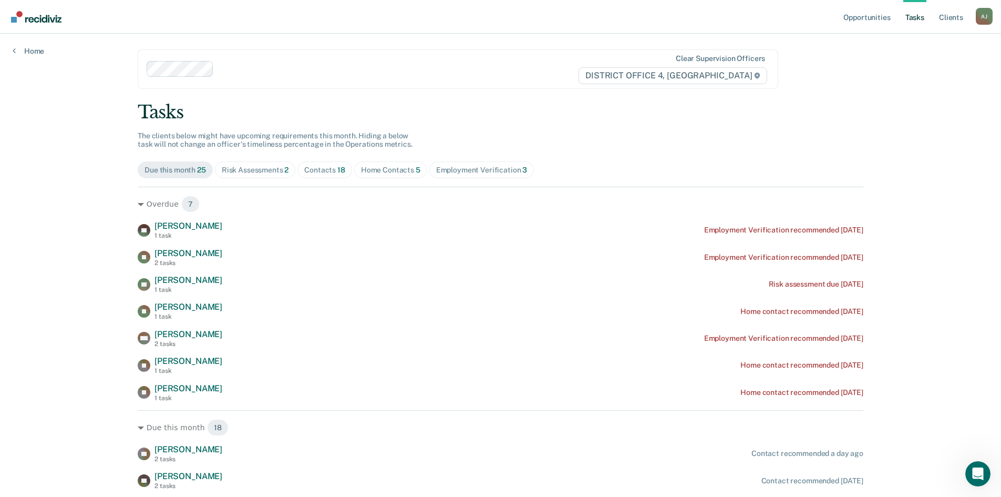
scroll to position [0, 0]
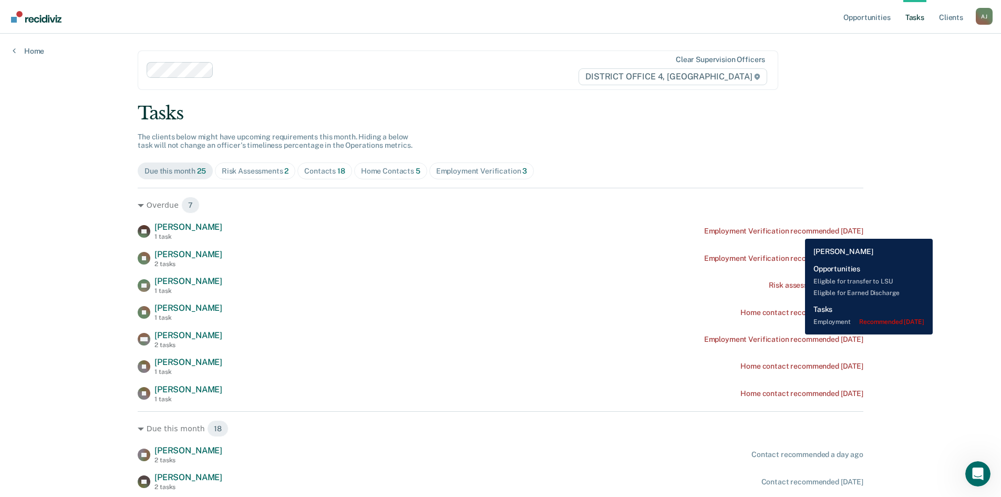
click at [797, 231] on div "Employment Verification recommended [DATE]" at bounding box center [783, 230] width 159 height 9
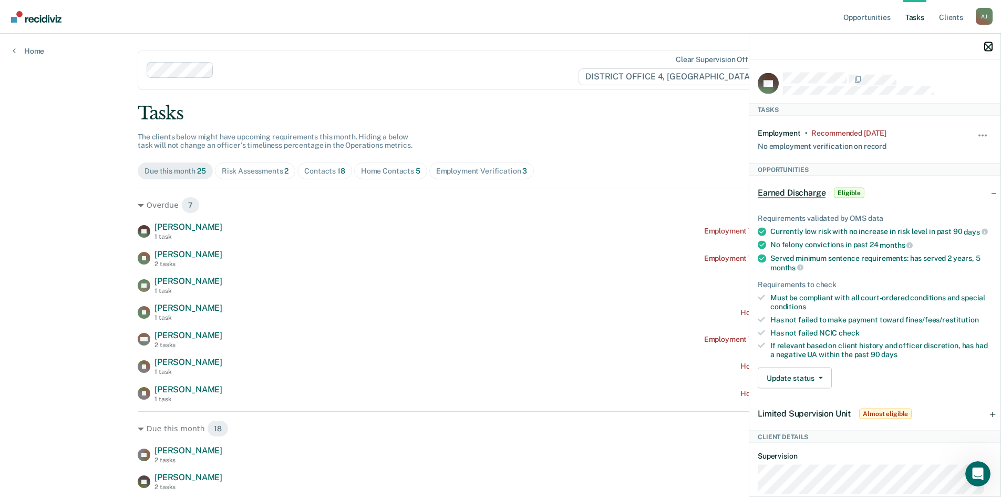
click at [990, 48] on icon "button" at bounding box center [988, 46] width 7 height 7
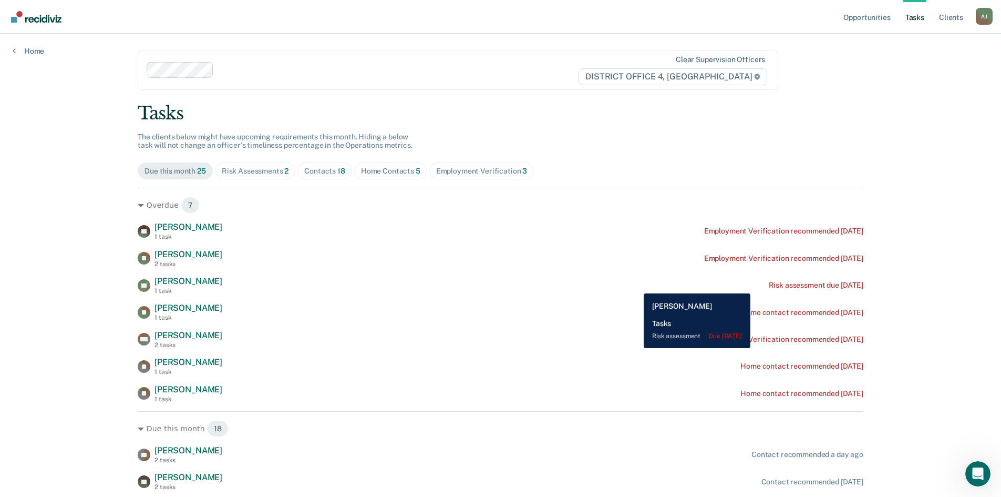
scroll to position [53, 0]
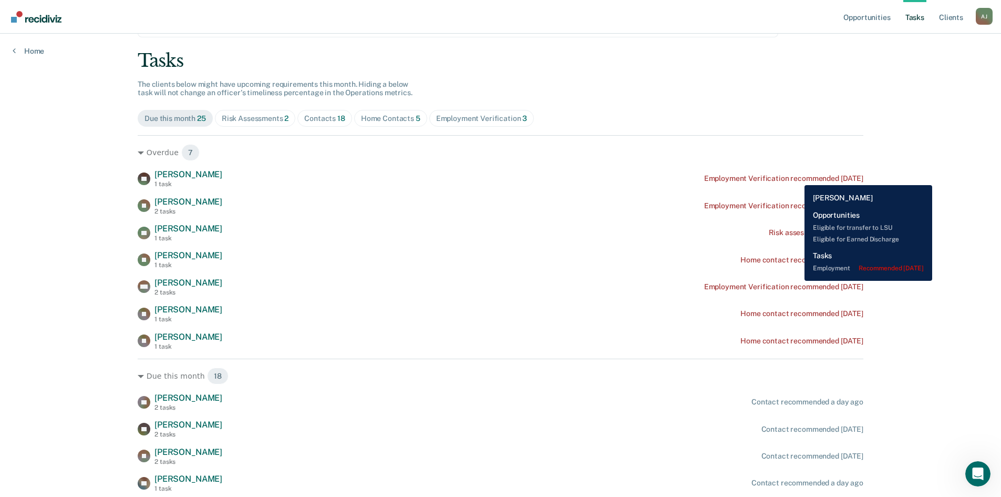
click at [797, 177] on div "Employment Verification recommended [DATE]" at bounding box center [783, 178] width 159 height 9
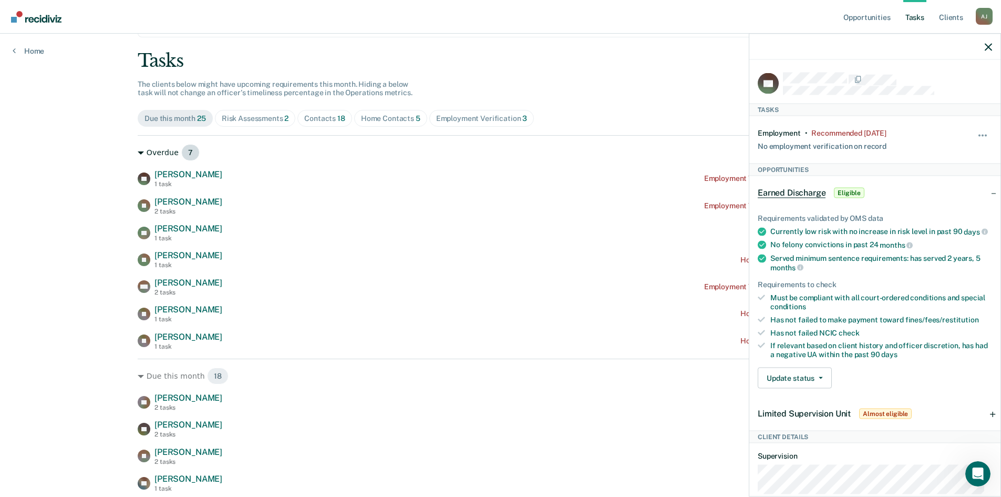
click at [590, 149] on div "Overdue 7" at bounding box center [501, 152] width 726 height 17
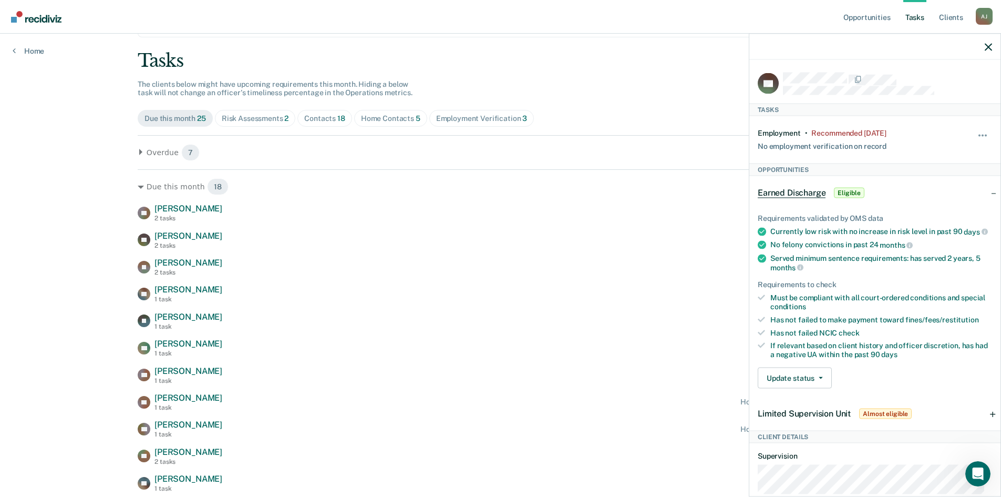
click at [989, 42] on div at bounding box center [874, 47] width 251 height 26
click at [991, 42] on div at bounding box center [874, 47] width 251 height 26
click at [999, 44] on div at bounding box center [874, 47] width 251 height 26
click at [985, 46] on icon "button" at bounding box center [988, 46] width 7 height 7
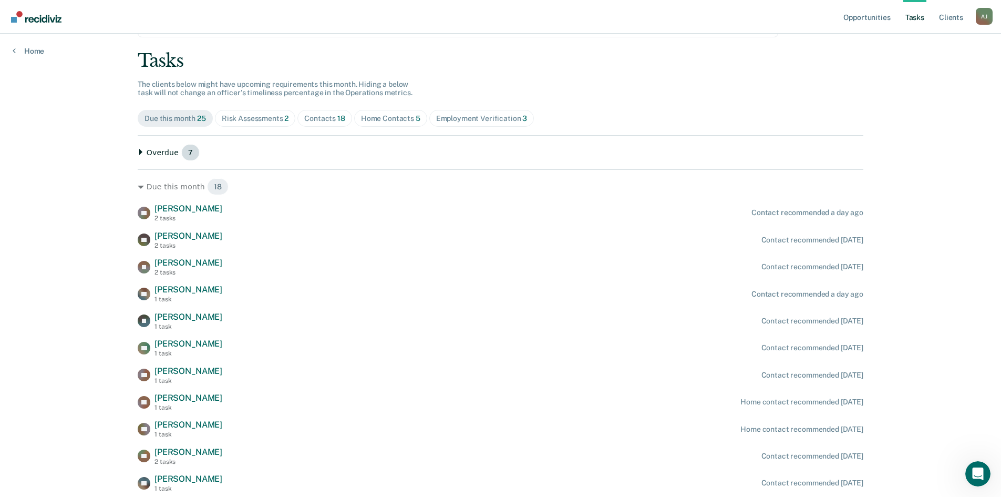
click at [154, 156] on div "Overdue 7" at bounding box center [501, 152] width 726 height 17
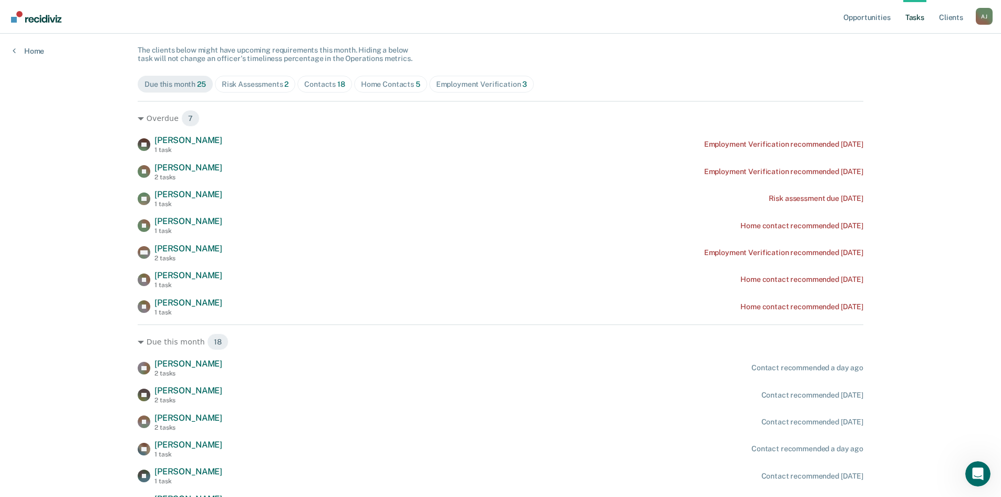
scroll to position [105, 0]
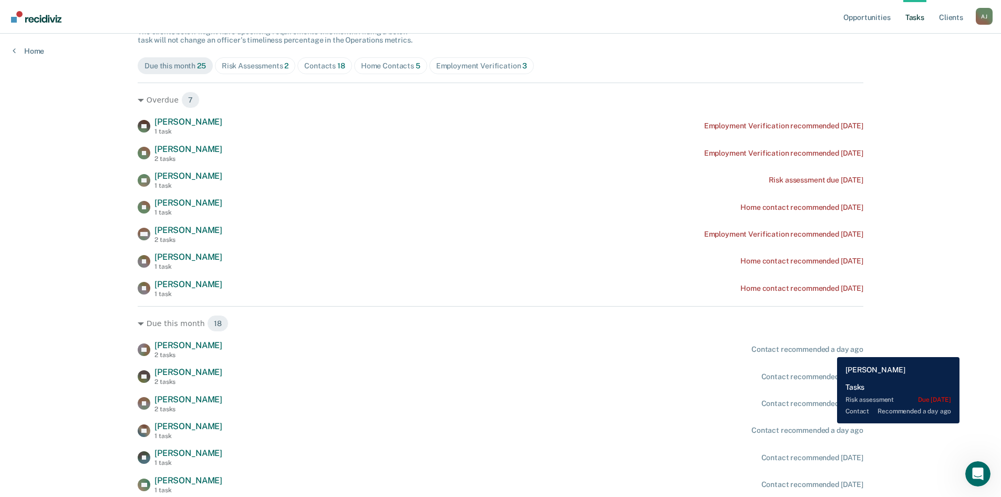
click at [829, 349] on div "Contact recommended a day ago" at bounding box center [807, 349] width 112 height 9
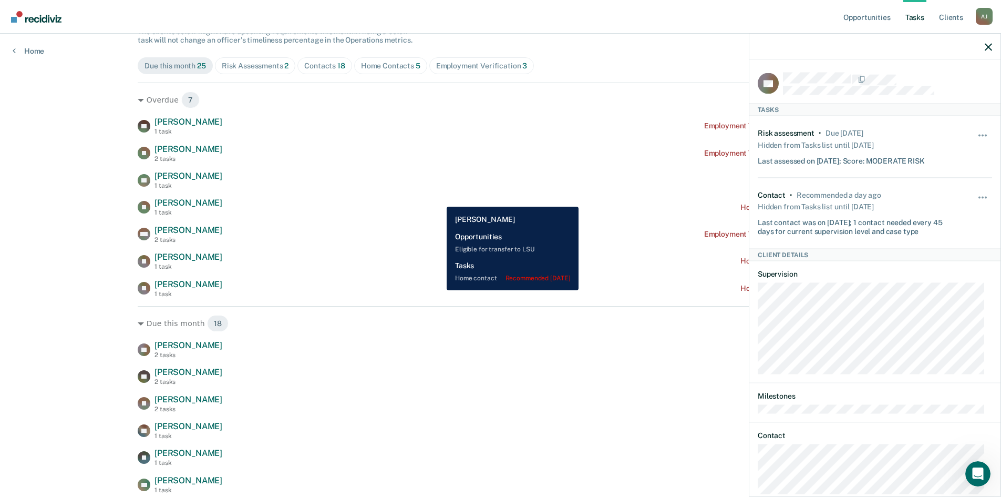
click at [439, 199] on div "[PERSON_NAME] [PERSON_NAME] 1 task Home contact recommended [DATE]" at bounding box center [501, 207] width 726 height 18
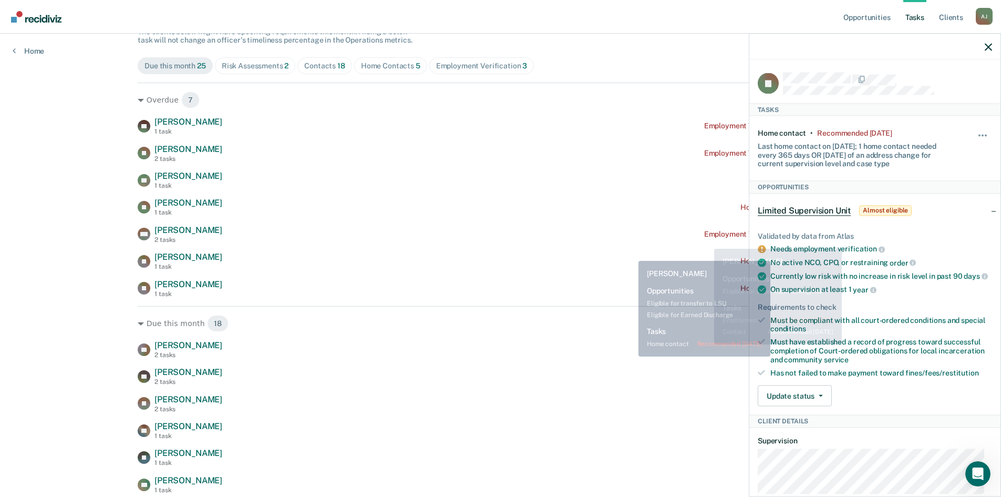
click at [632, 253] on div "[PERSON_NAME] 1 task Home contact recommended [DATE]" at bounding box center [501, 261] width 726 height 18
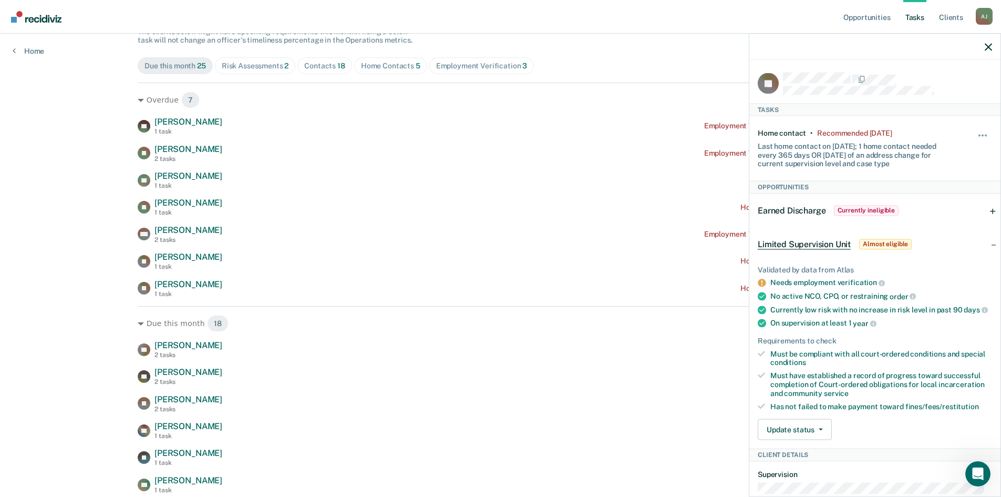
click at [992, 45] on div at bounding box center [874, 47] width 251 height 26
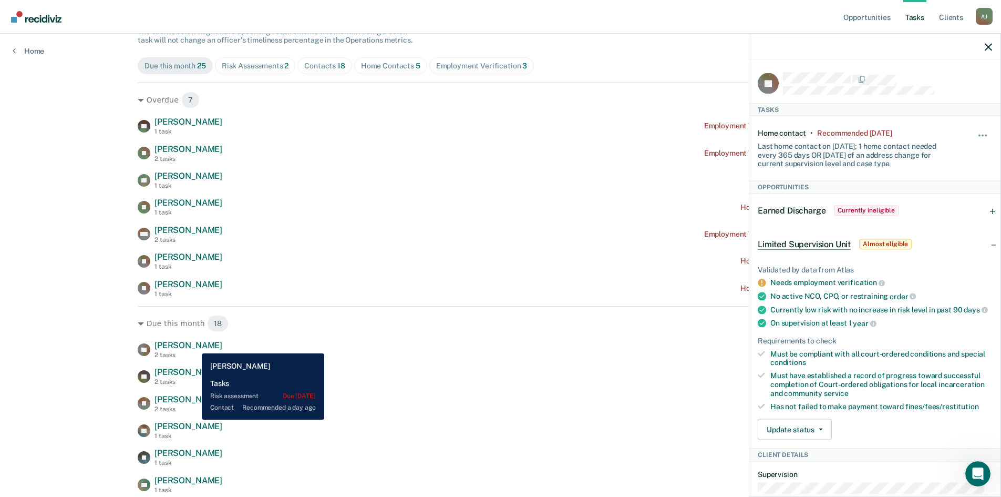
click at [194, 341] on span "[PERSON_NAME]" at bounding box center [188, 345] width 68 height 10
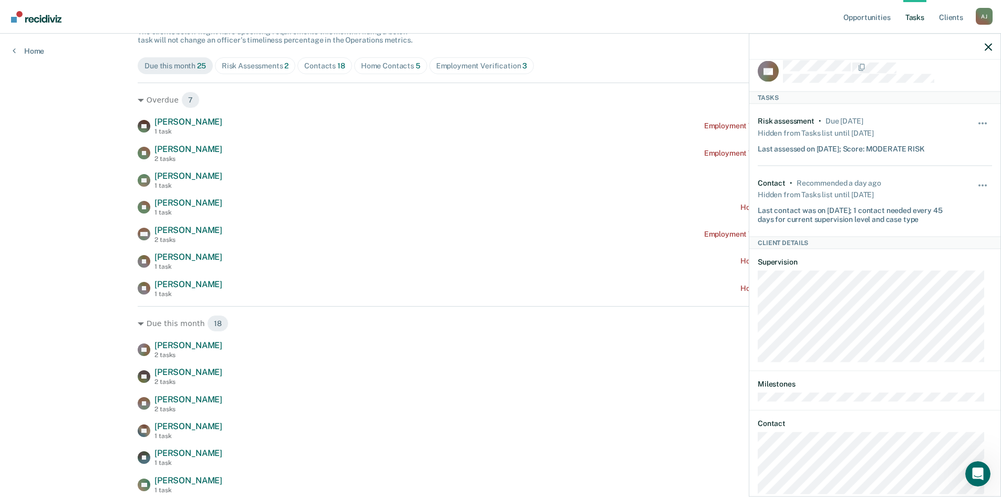
scroll to position [0, 0]
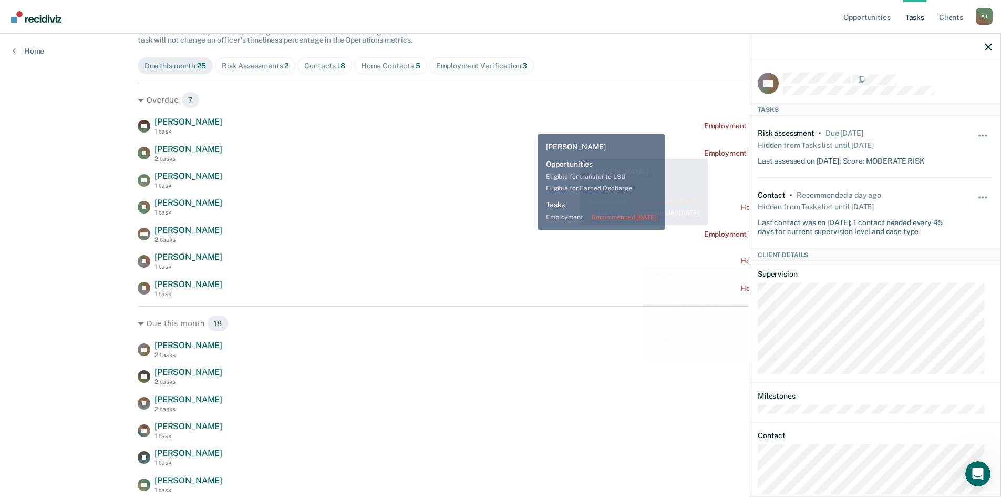
click at [520, 125] on div "AV [PERSON_NAME] 1 task Employment Verification recommended [DATE]" at bounding box center [501, 126] width 726 height 18
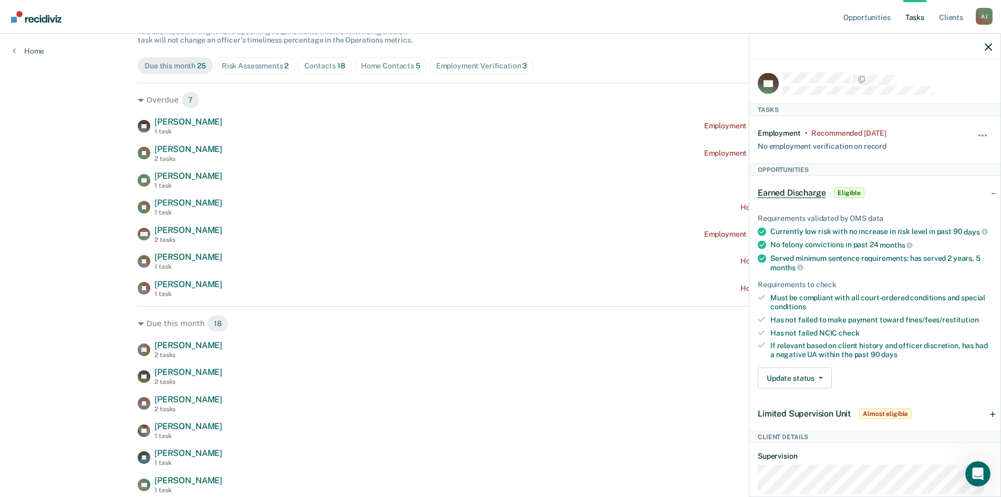
click at [987, 40] on div at bounding box center [874, 47] width 251 height 26
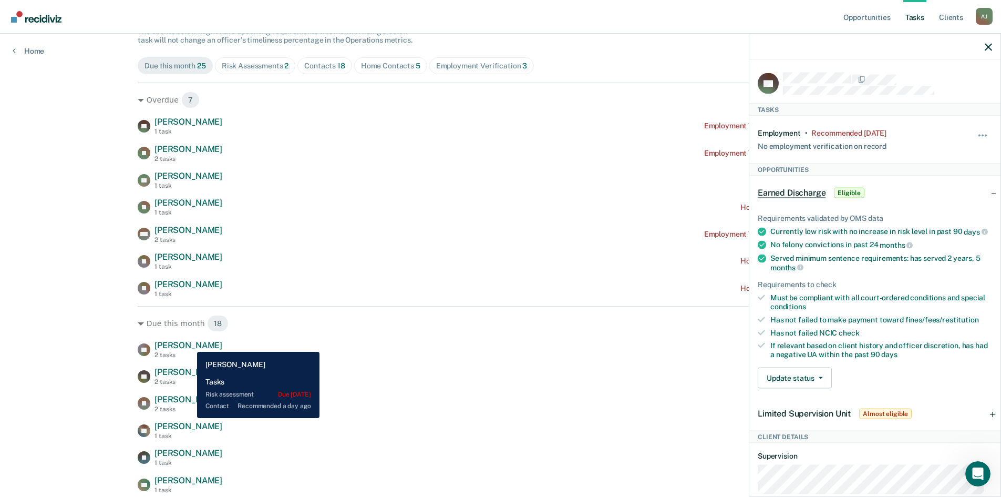
click at [190, 342] on span "[PERSON_NAME]" at bounding box center [188, 345] width 68 height 10
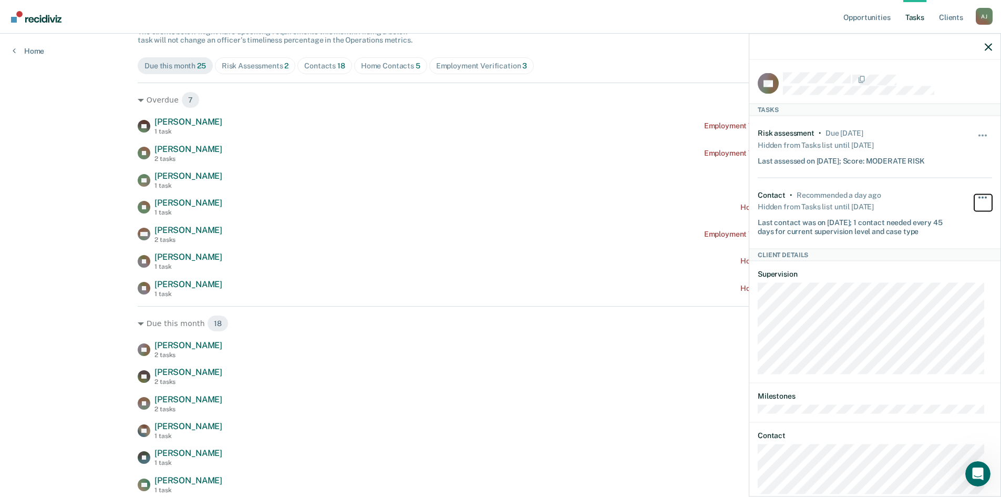
click at [979, 194] on button "button" at bounding box center [983, 202] width 18 height 17
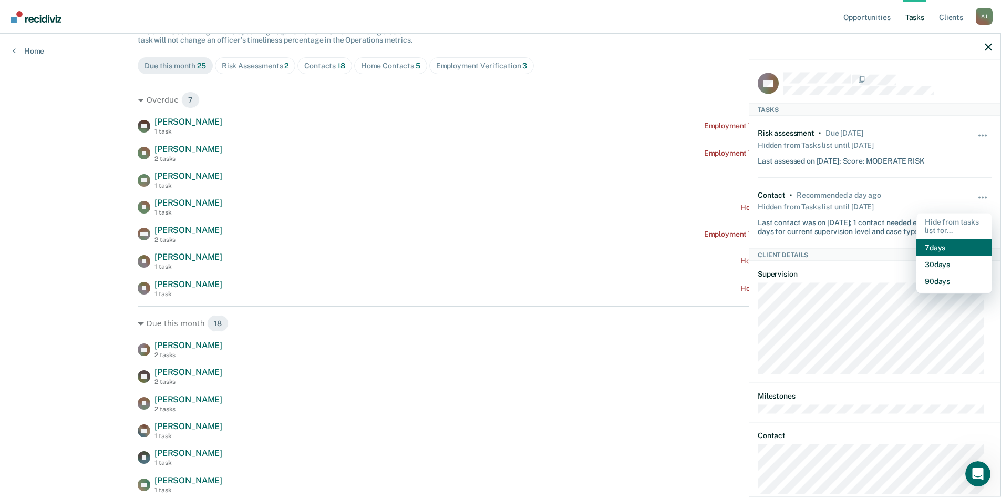
click at [937, 249] on button "7 days" at bounding box center [954, 247] width 76 height 17
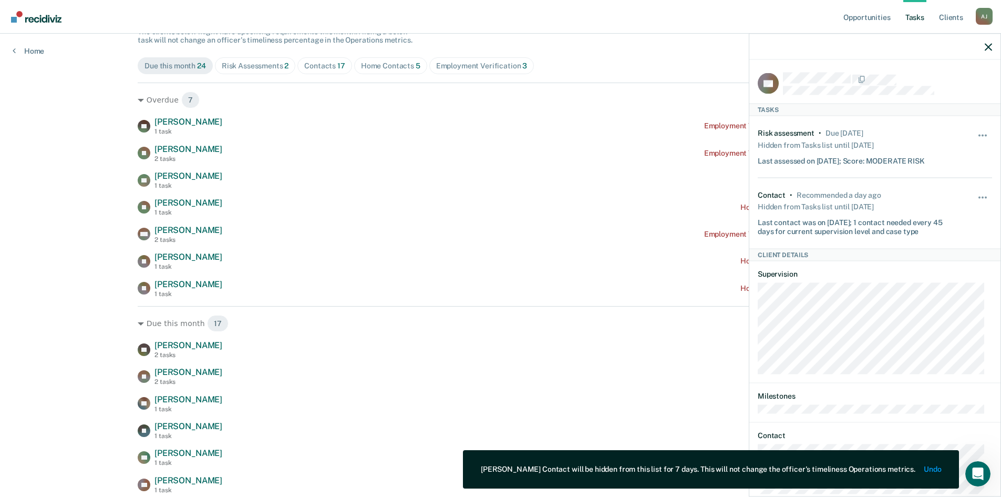
click at [987, 51] on div at bounding box center [874, 47] width 251 height 26
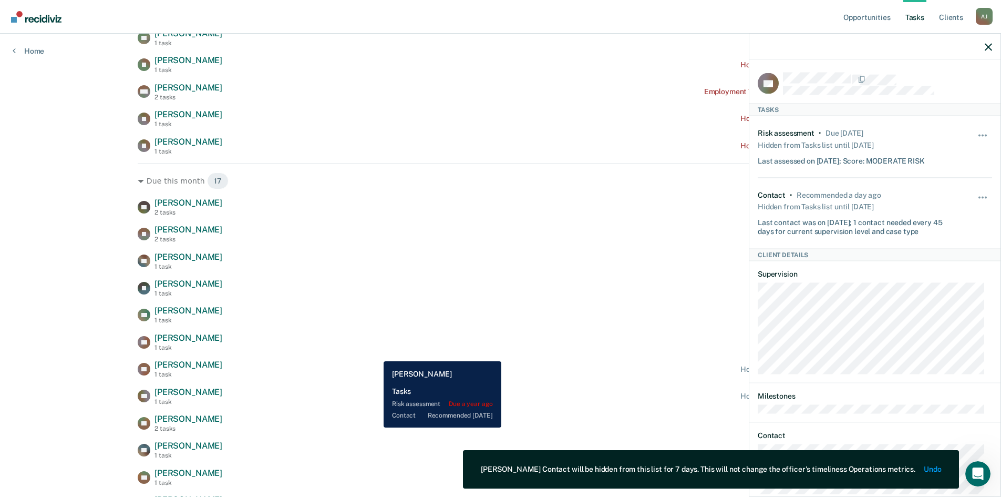
scroll to position [263, 0]
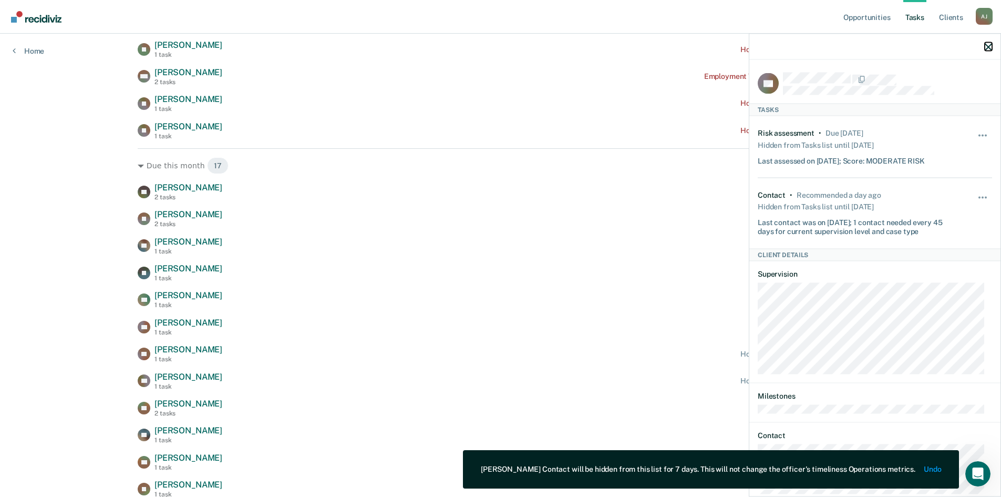
click at [989, 45] on icon "button" at bounding box center [988, 46] width 7 height 7
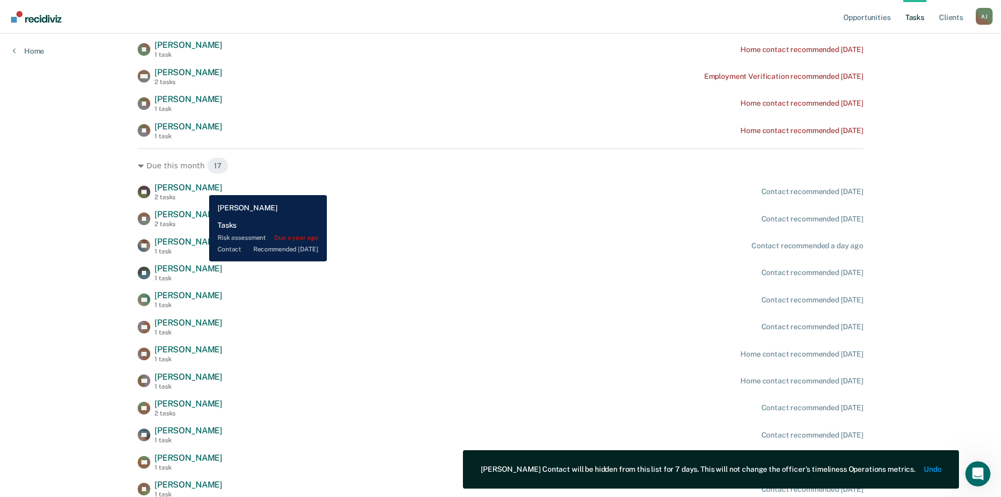
click at [201, 187] on span "[PERSON_NAME]" at bounding box center [188, 187] width 68 height 10
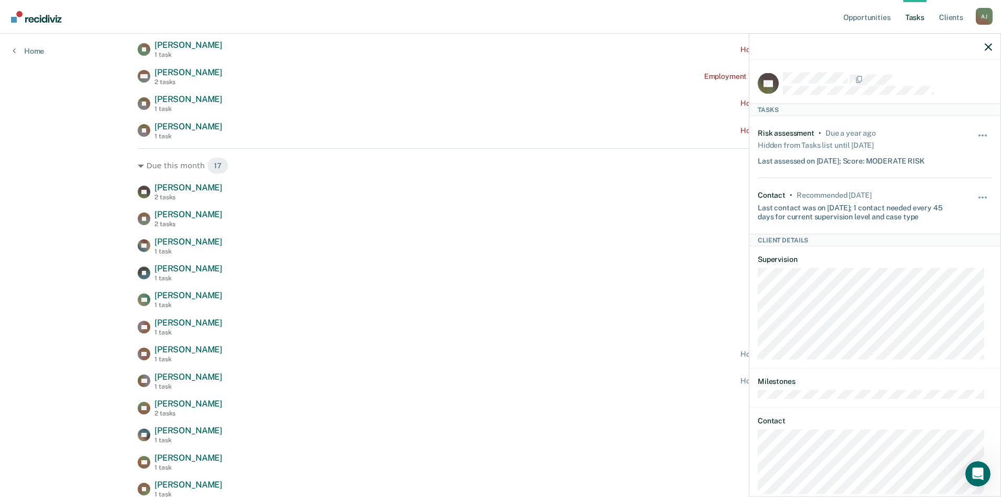
click at [991, 38] on div at bounding box center [874, 47] width 251 height 26
click at [994, 44] on div at bounding box center [874, 47] width 251 height 26
click at [991, 45] on icon "button" at bounding box center [988, 46] width 7 height 7
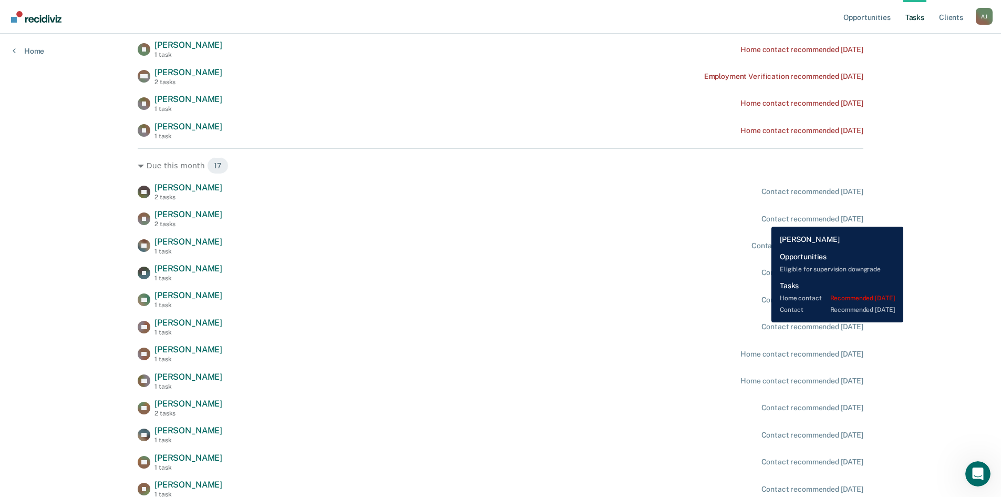
click at [777, 214] on div "Contact recommended [DATE]" at bounding box center [812, 218] width 102 height 9
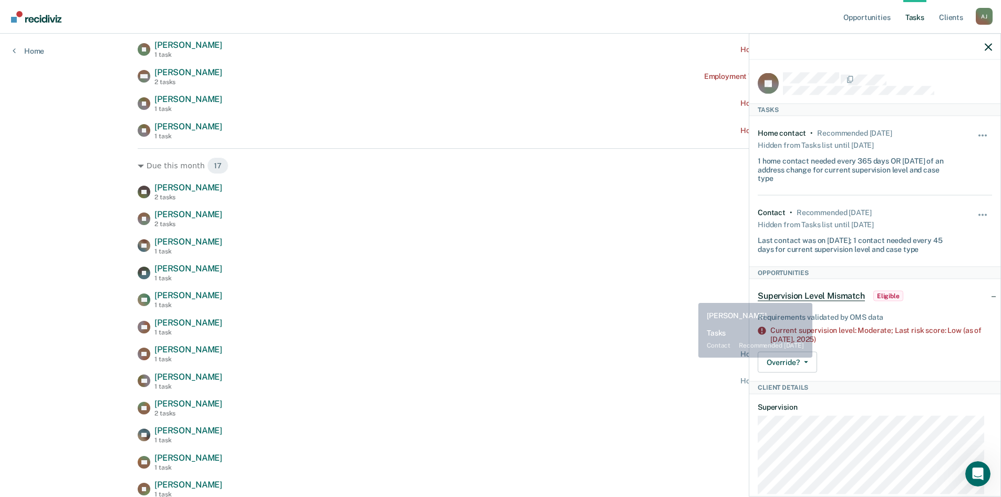
click at [569, 275] on div "EI [PERSON_NAME] 1 task Contact recommended [DATE]" at bounding box center [501, 272] width 726 height 18
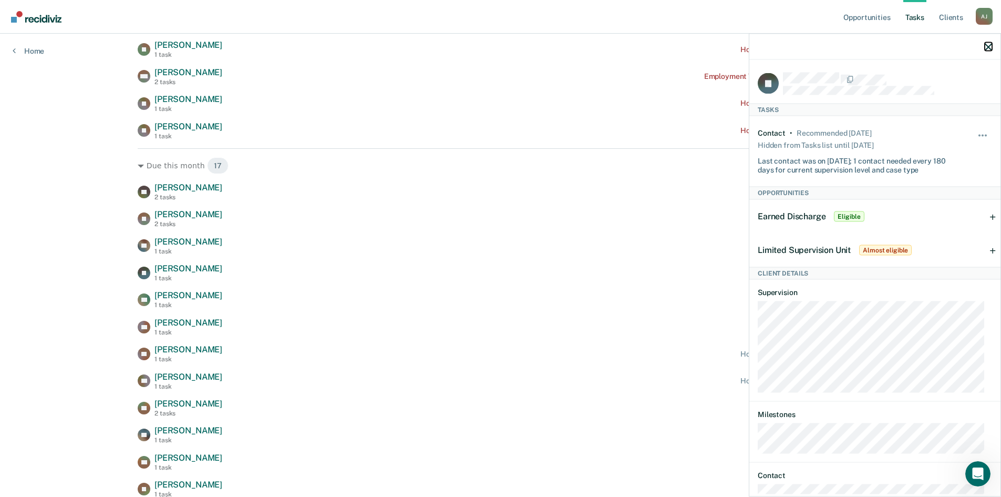
click at [989, 47] on icon "button" at bounding box center [988, 46] width 7 height 7
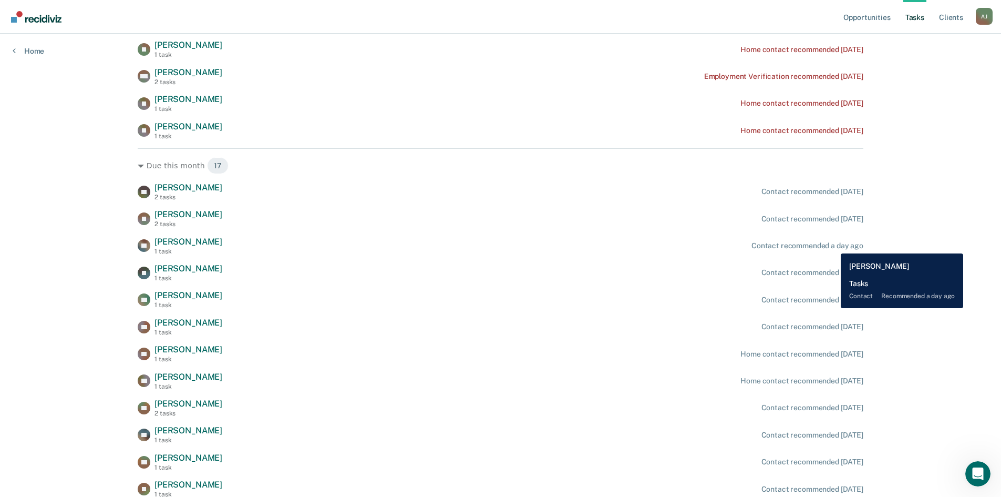
click at [833, 245] on div "Contact recommended a day ago" at bounding box center [807, 245] width 112 height 9
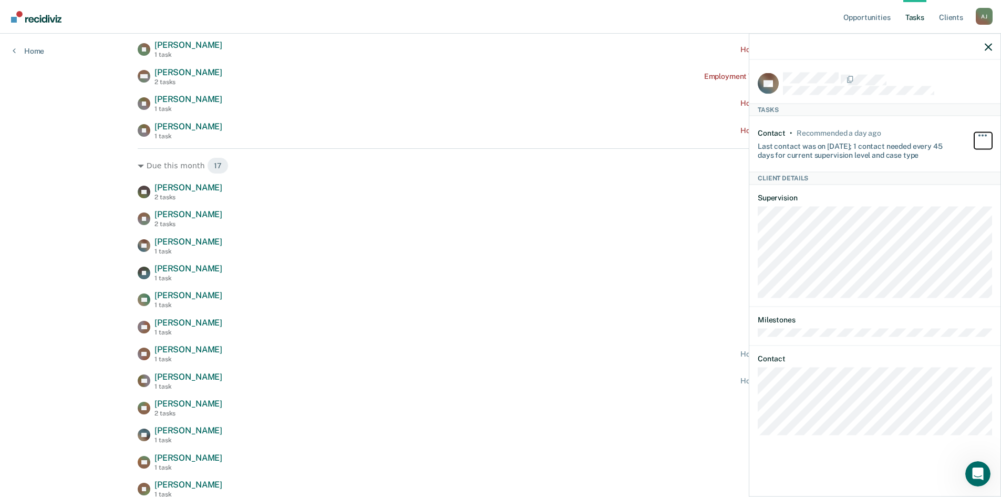
click at [978, 134] on span "button" at bounding box center [979, 135] width 2 height 2
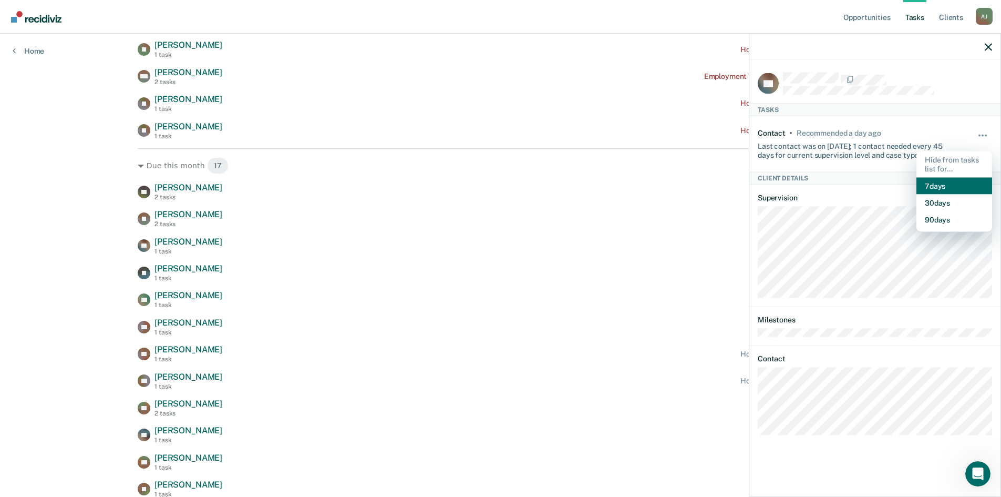
click at [943, 183] on button "7 days" at bounding box center [954, 185] width 76 height 17
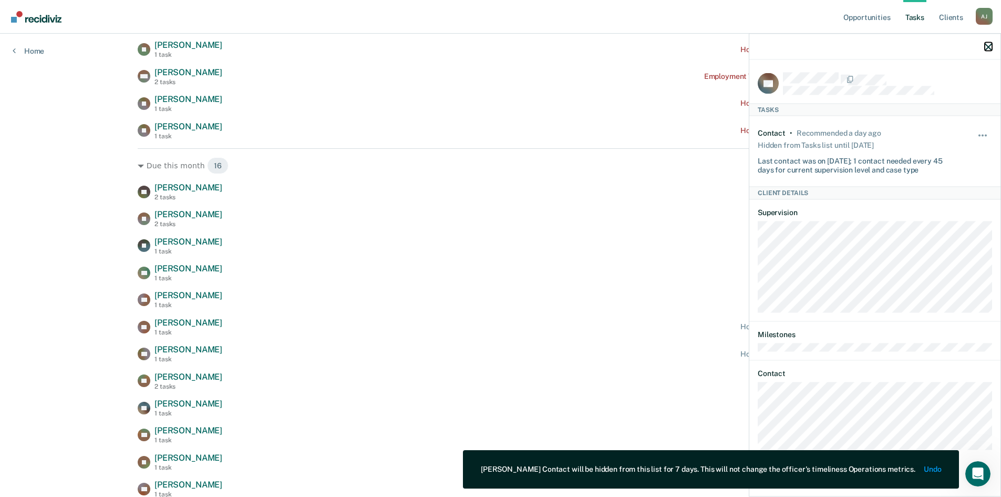
click at [989, 44] on icon "button" at bounding box center [988, 46] width 7 height 7
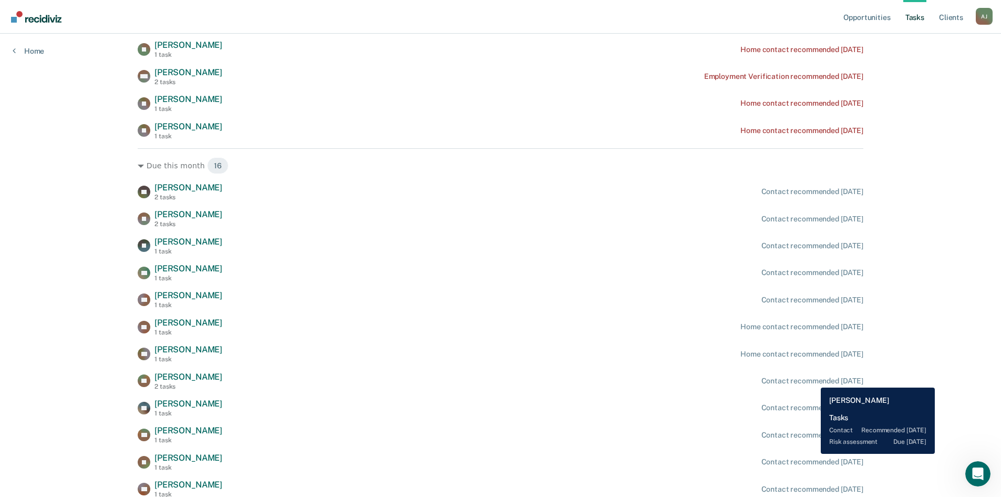
click at [813, 379] on div "Contact recommended [DATE]" at bounding box center [812, 380] width 102 height 9
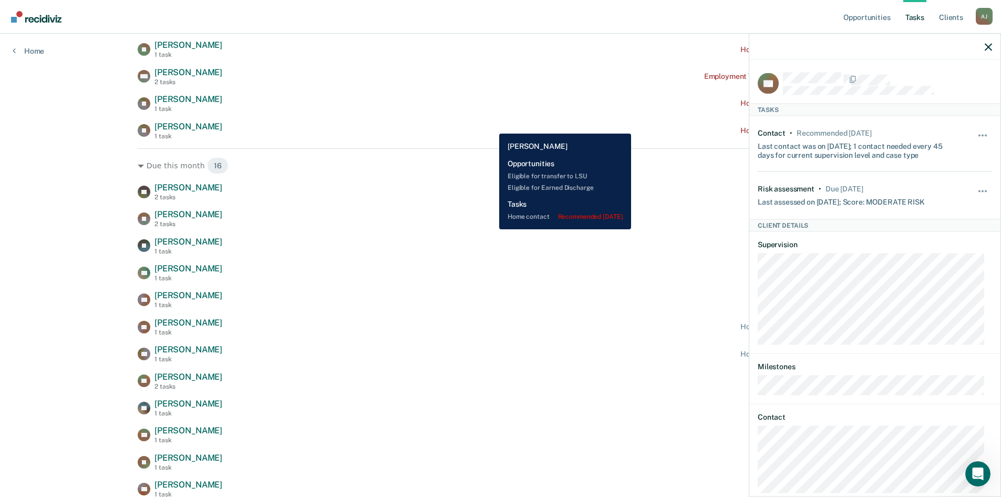
click at [491, 126] on div "[PERSON_NAME] 1 task Home contact recommended [DATE]" at bounding box center [501, 130] width 726 height 18
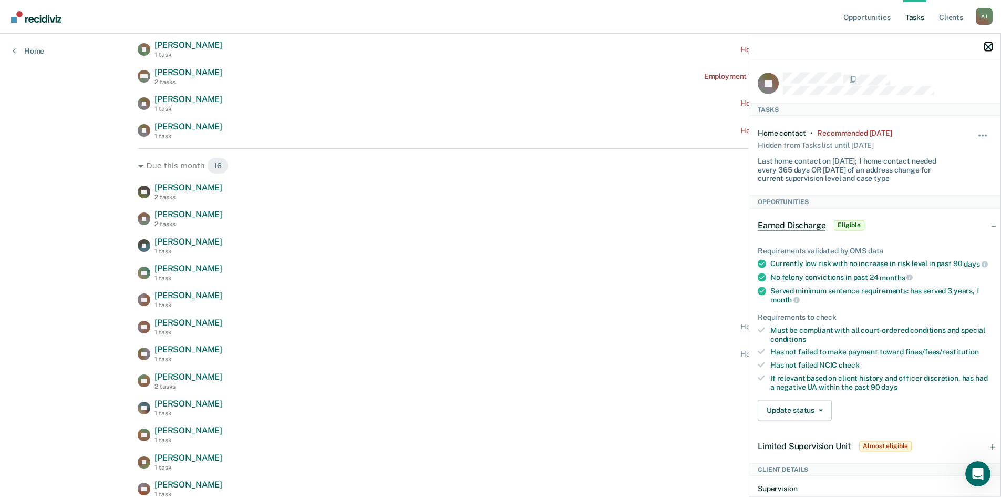
click at [988, 46] on icon "button" at bounding box center [988, 46] width 7 height 7
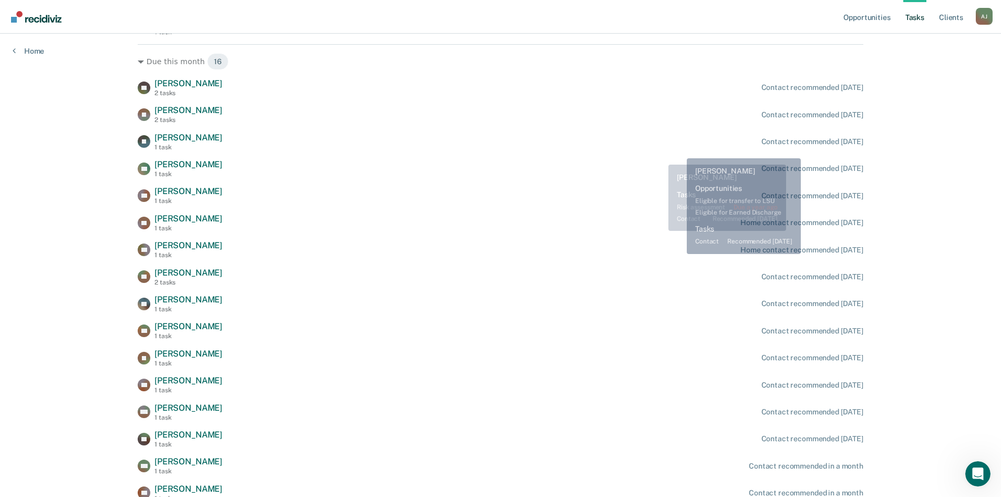
scroll to position [368, 0]
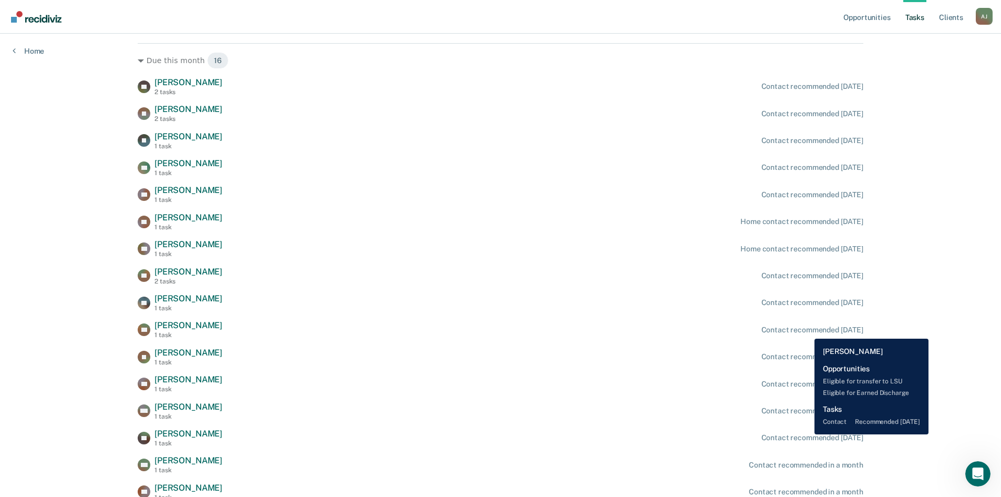
click at [806, 332] on div "Contact recommended [DATE]" at bounding box center [812, 329] width 102 height 9
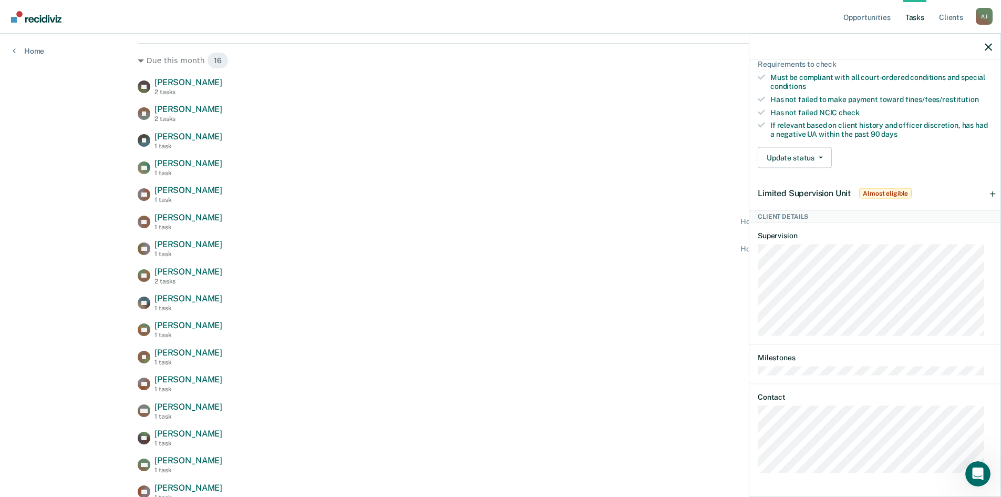
scroll to position [414, 0]
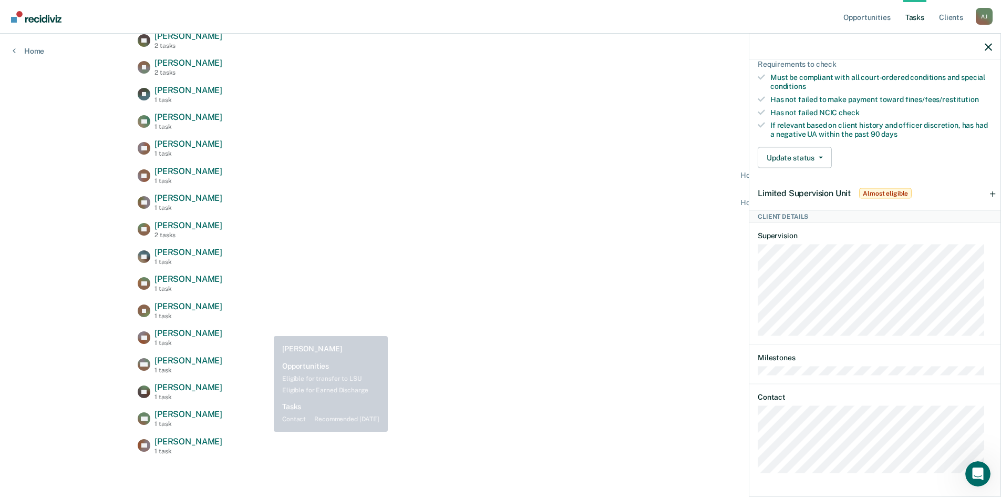
click at [262, 322] on div "KP [PERSON_NAME] 2 tasks Contact recommended [DATE] JZ [PERSON_NAME] 2 tasks Co…" at bounding box center [501, 243] width 726 height 424
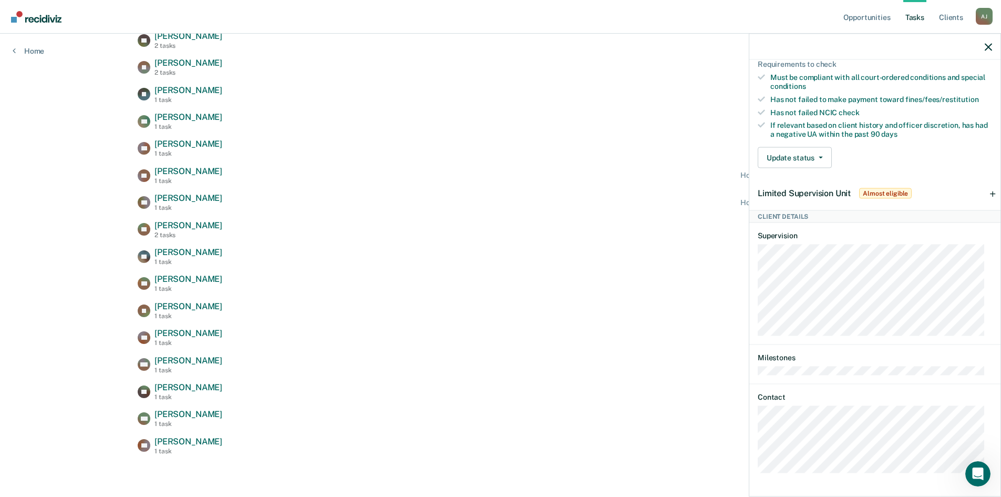
click at [984, 46] on div at bounding box center [874, 47] width 251 height 26
click at [992, 45] on icon "button" at bounding box center [988, 46] width 7 height 7
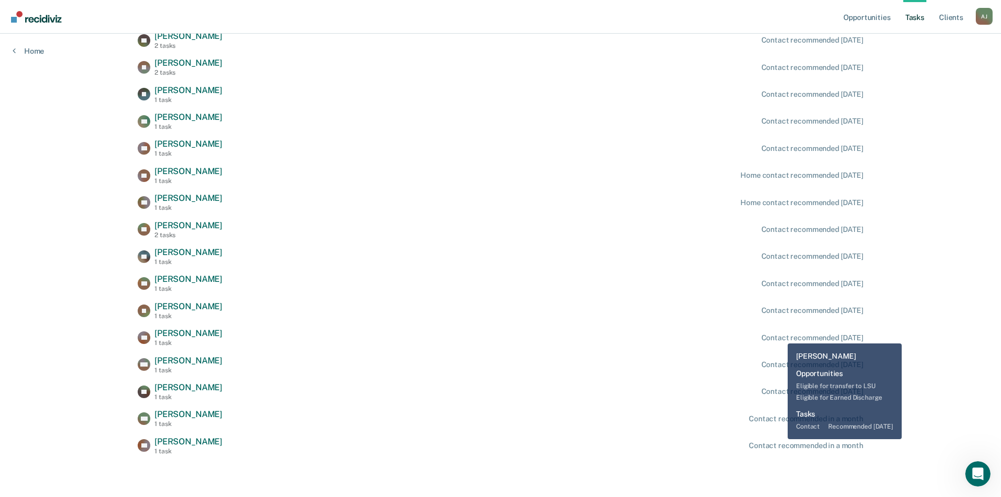
click at [780, 335] on div "Contact recommended [DATE]" at bounding box center [812, 337] width 102 height 9
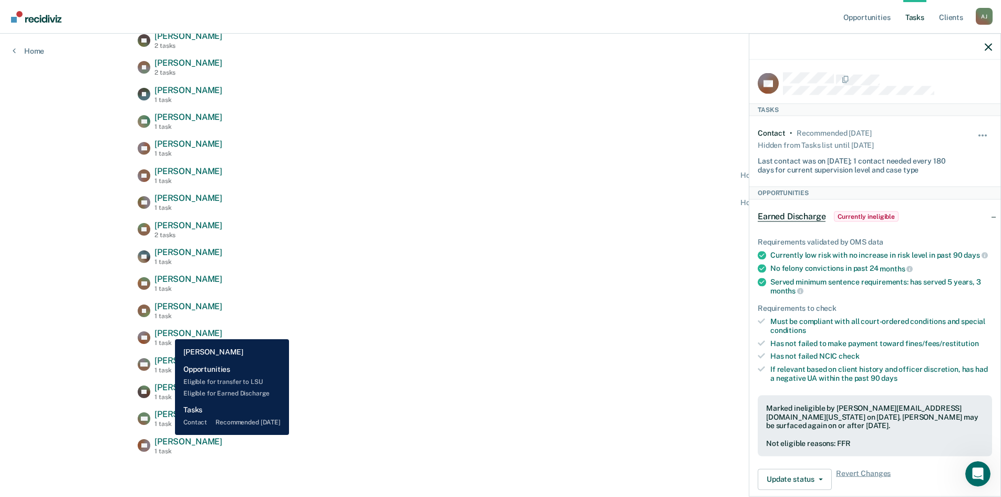
click at [168, 331] on span "[PERSON_NAME]" at bounding box center [188, 333] width 68 height 10
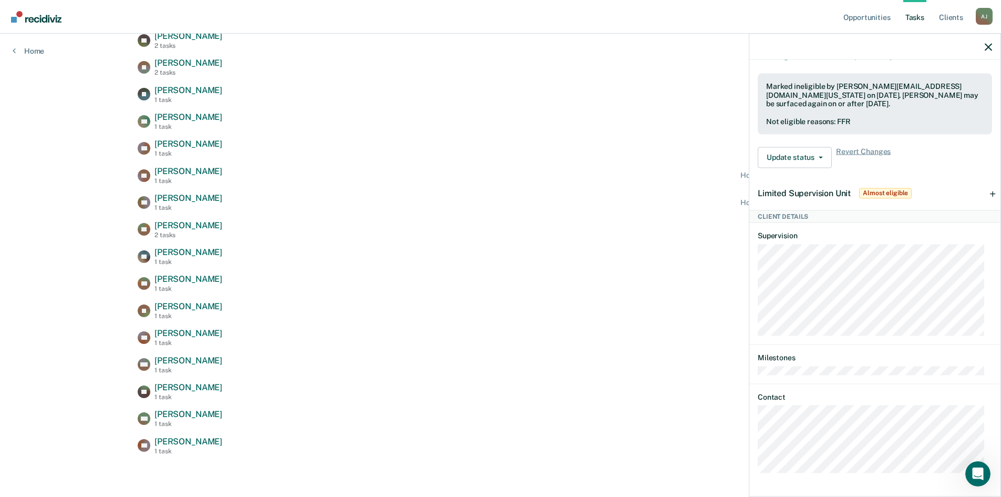
scroll to position [329, 0]
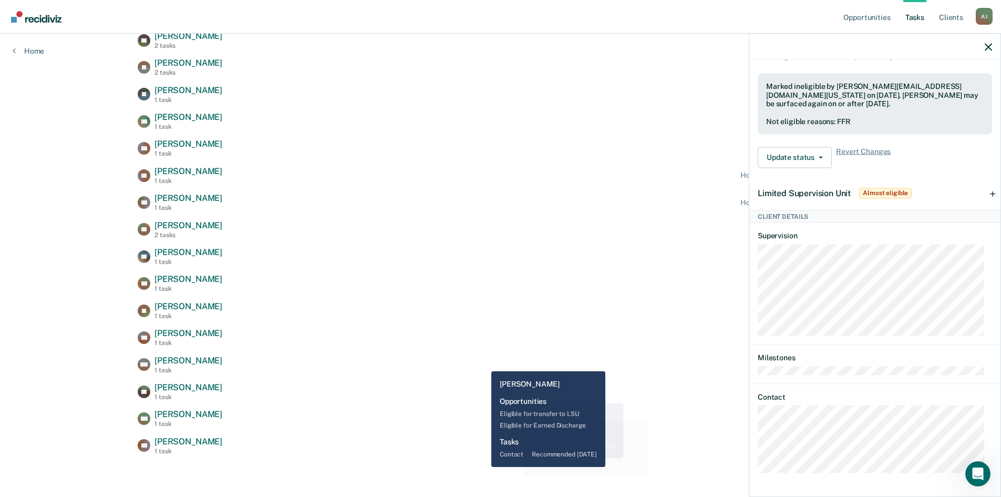
click at [482, 364] on div "MM [PERSON_NAME] 1 task Contact recommended [DATE]" at bounding box center [501, 364] width 726 height 18
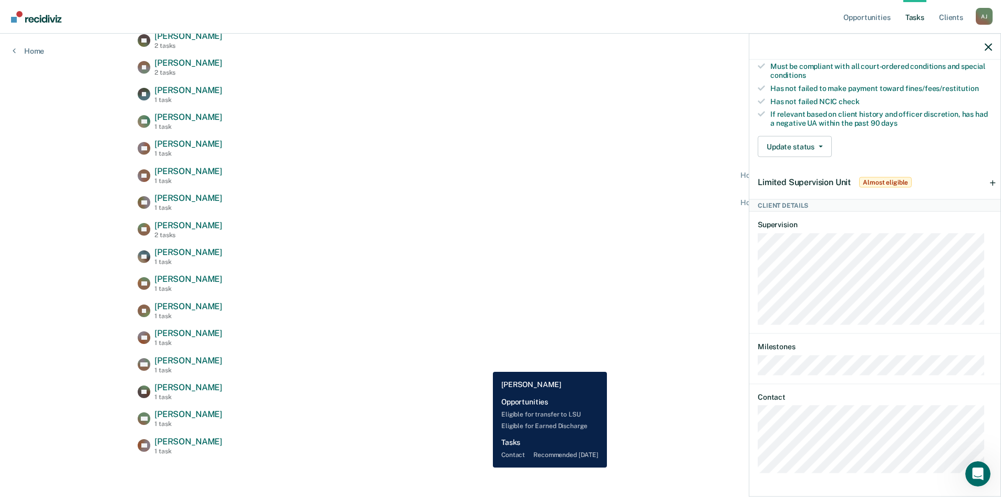
scroll to position [239, 0]
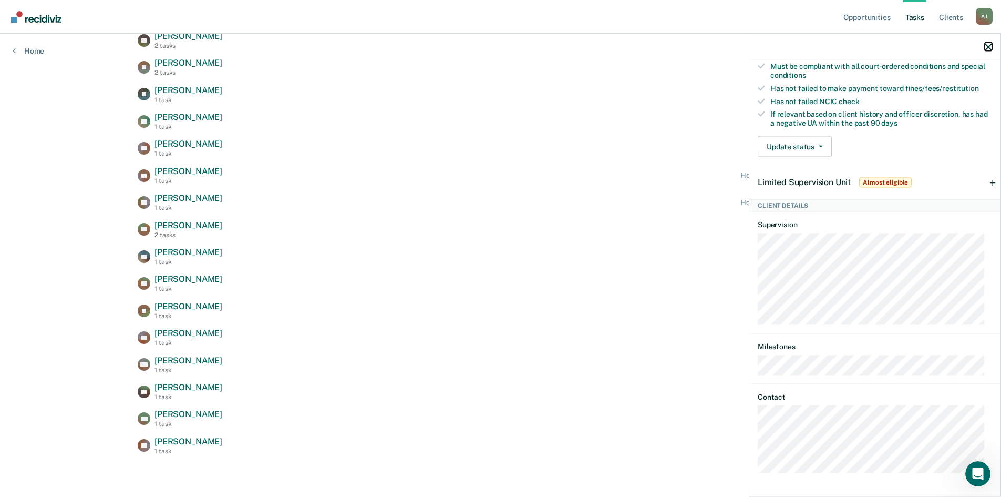
click at [991, 48] on icon "button" at bounding box center [988, 46] width 7 height 7
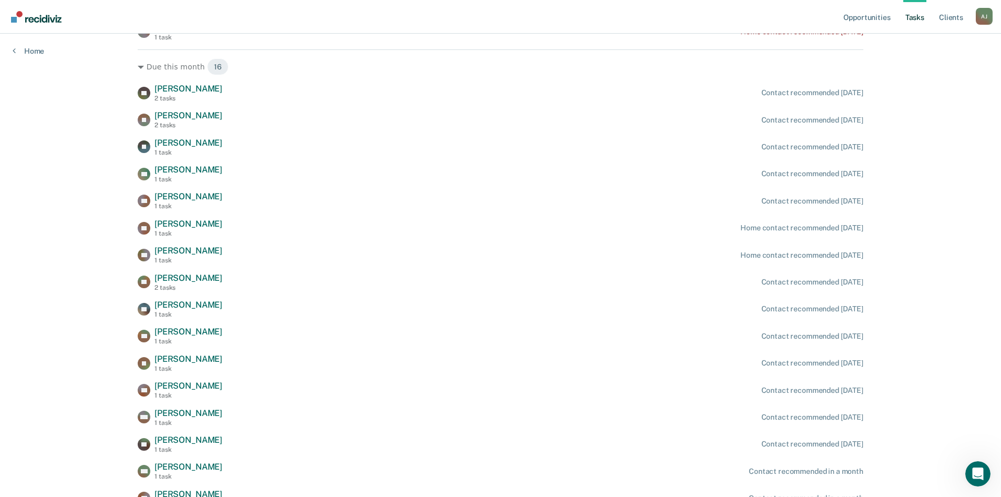
scroll to position [414, 0]
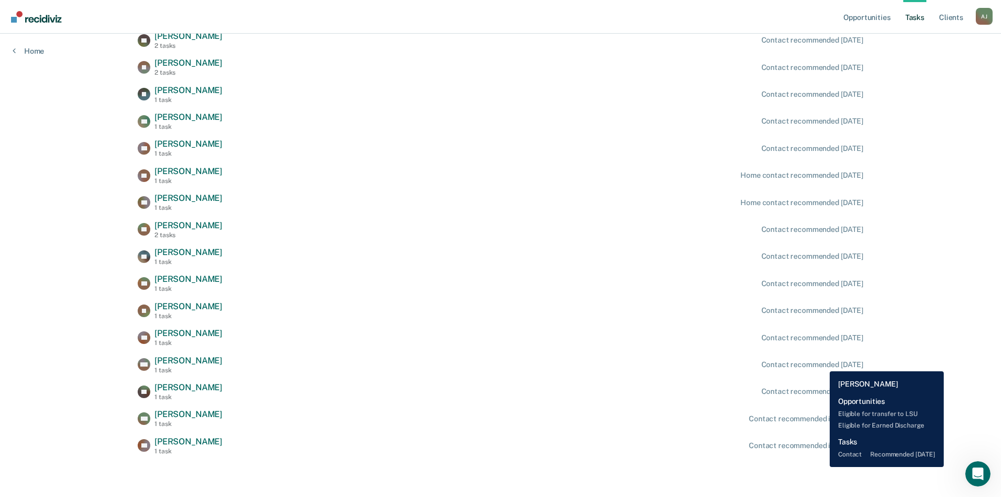
click at [822, 363] on div "Contact recommended [DATE]" at bounding box center [812, 364] width 102 height 9
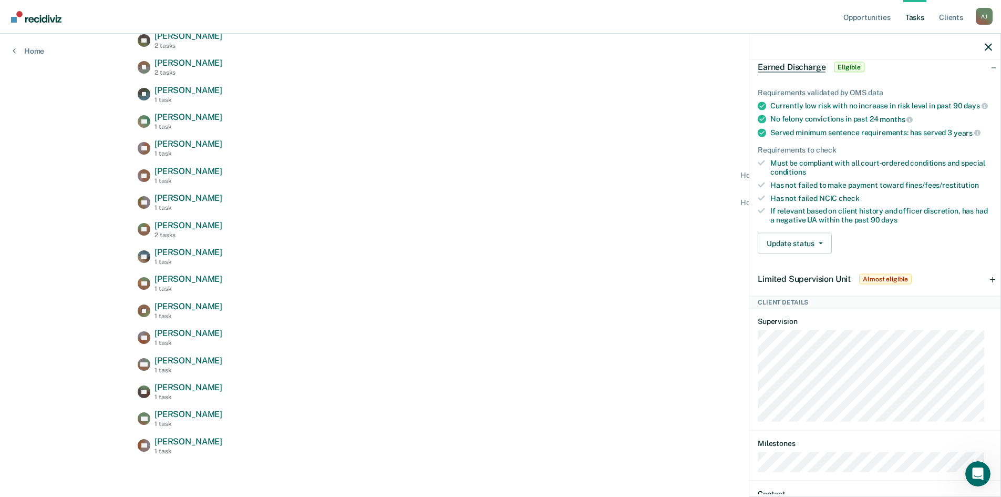
scroll to position [239, 0]
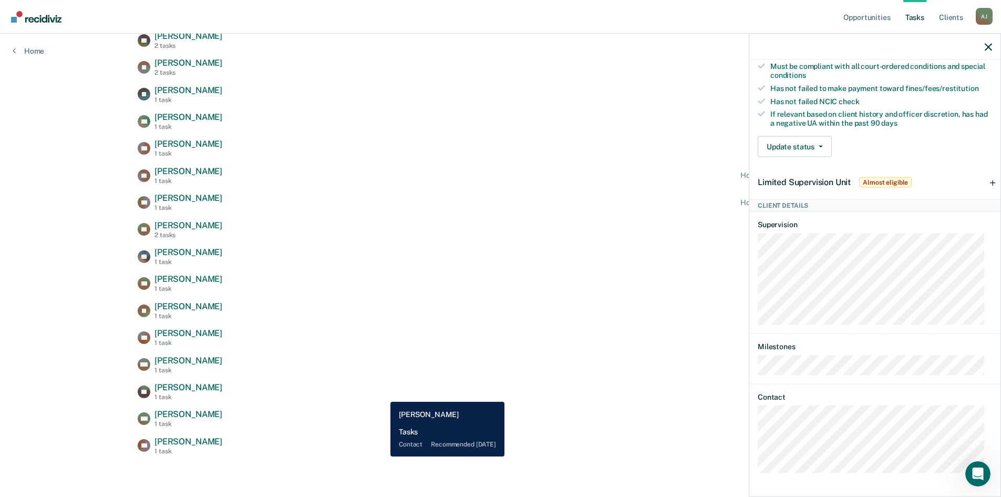
click at [381, 394] on div "TA [PERSON_NAME] 1 task Contact recommended [DATE]" at bounding box center [501, 391] width 726 height 18
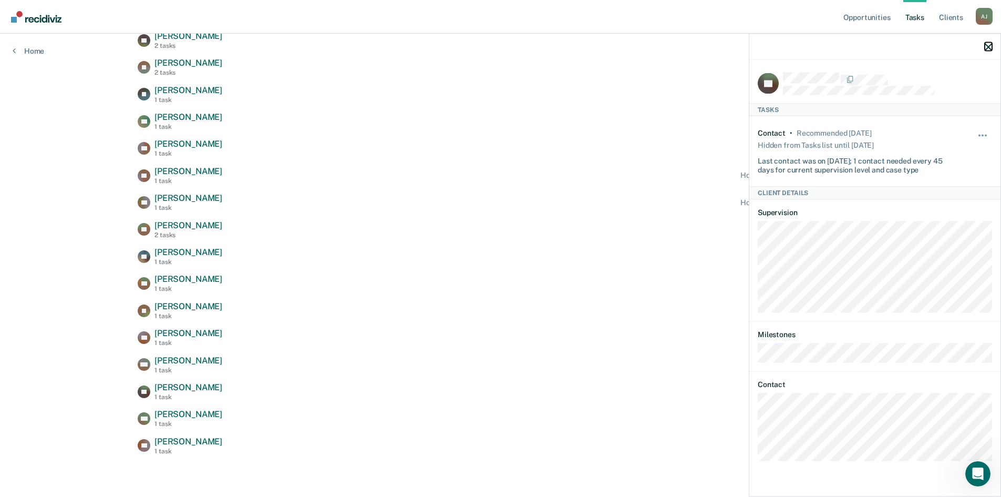
click at [988, 46] on icon "button" at bounding box center [988, 46] width 7 height 7
